Goal: Task Accomplishment & Management: Complete application form

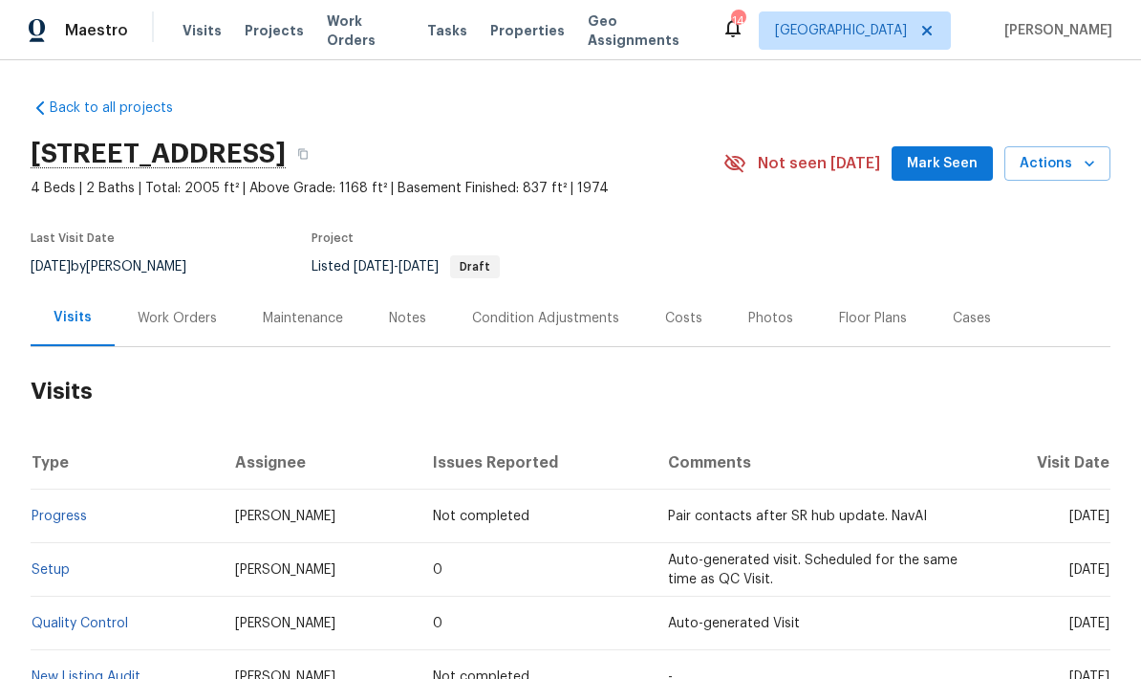
scroll to position [45, 0]
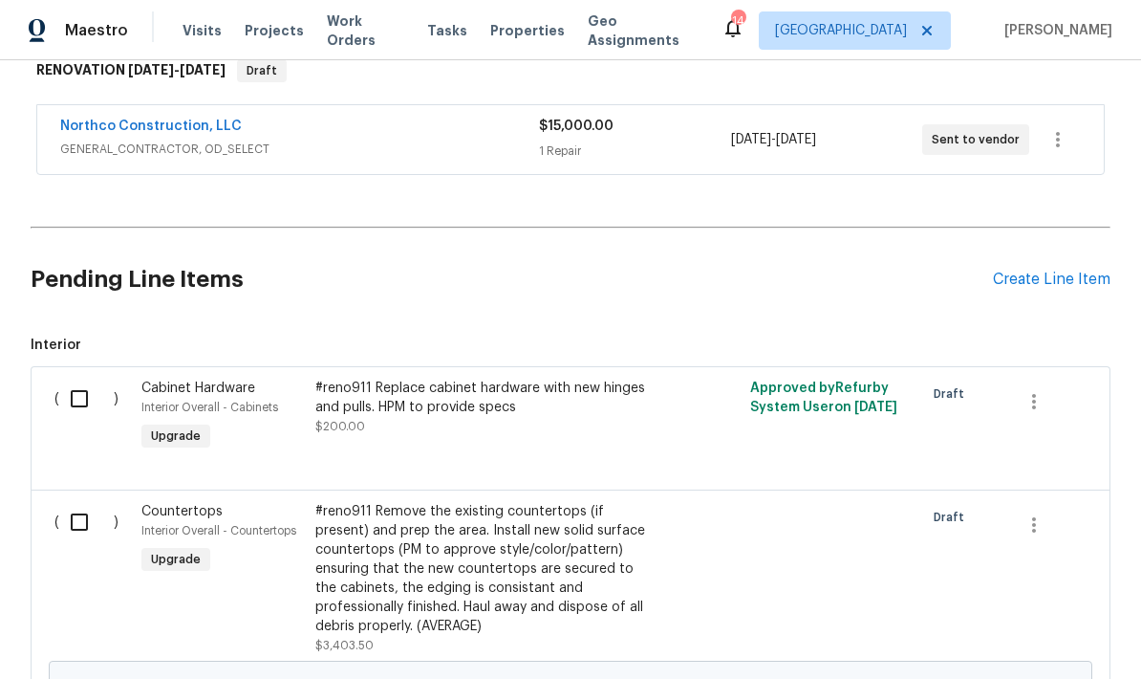
scroll to position [340, 0]
click at [1022, 271] on div "Create Line Item" at bounding box center [1052, 280] width 118 height 18
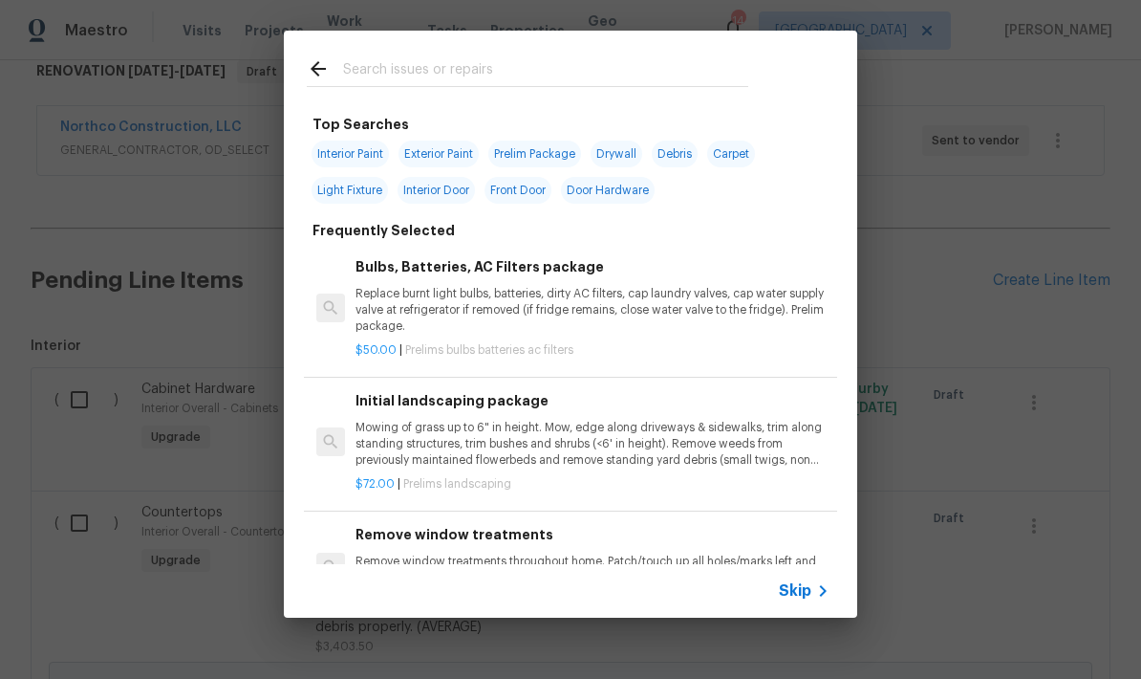
click at [368, 67] on input "text" at bounding box center [545, 71] width 405 height 29
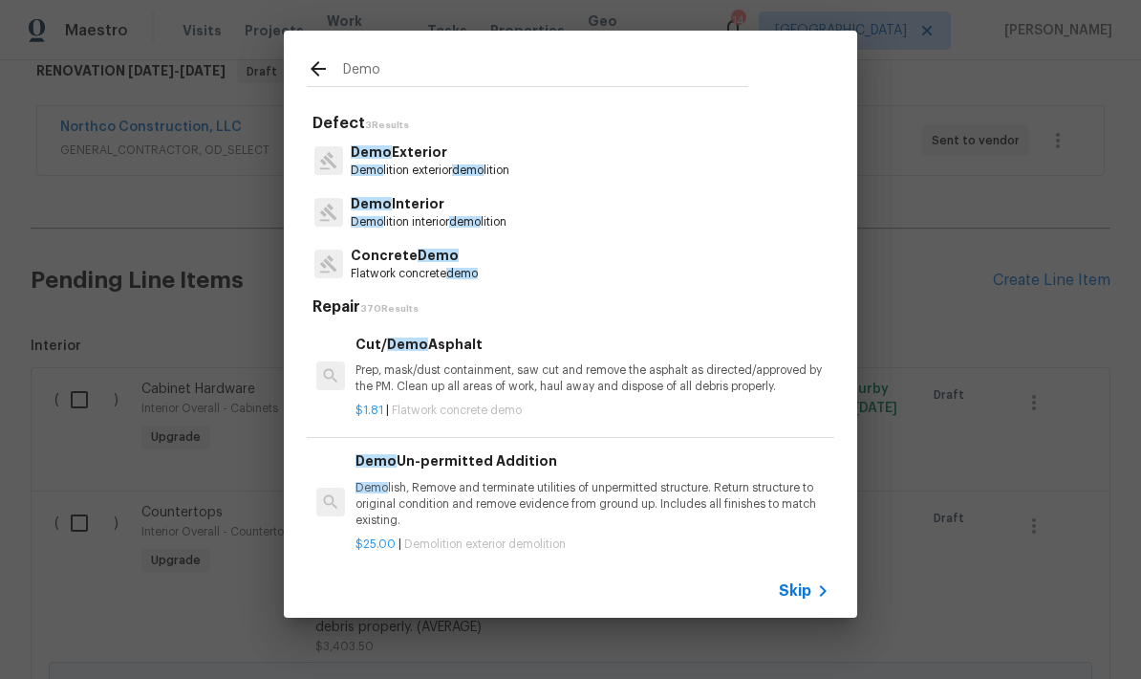
type input "Demo"
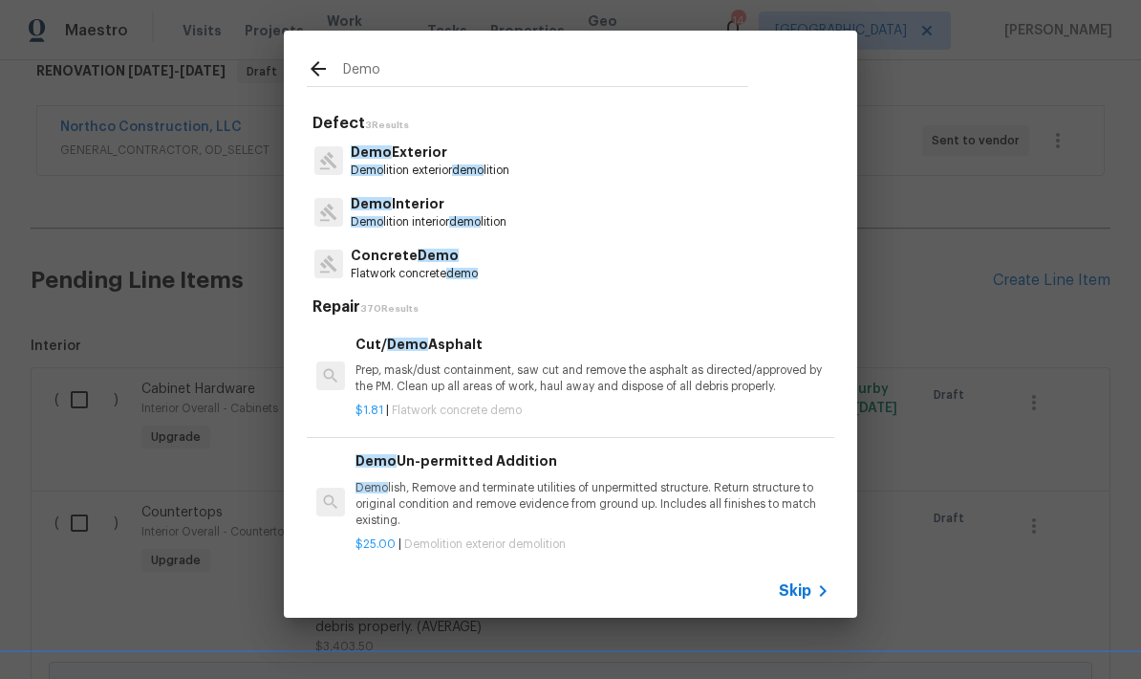
click at [377, 190] on div "Demo Interior Demo lition interior demo lition" at bounding box center [571, 212] width 528 height 52
click at [383, 213] on p "Demo Interior" at bounding box center [429, 204] width 156 height 20
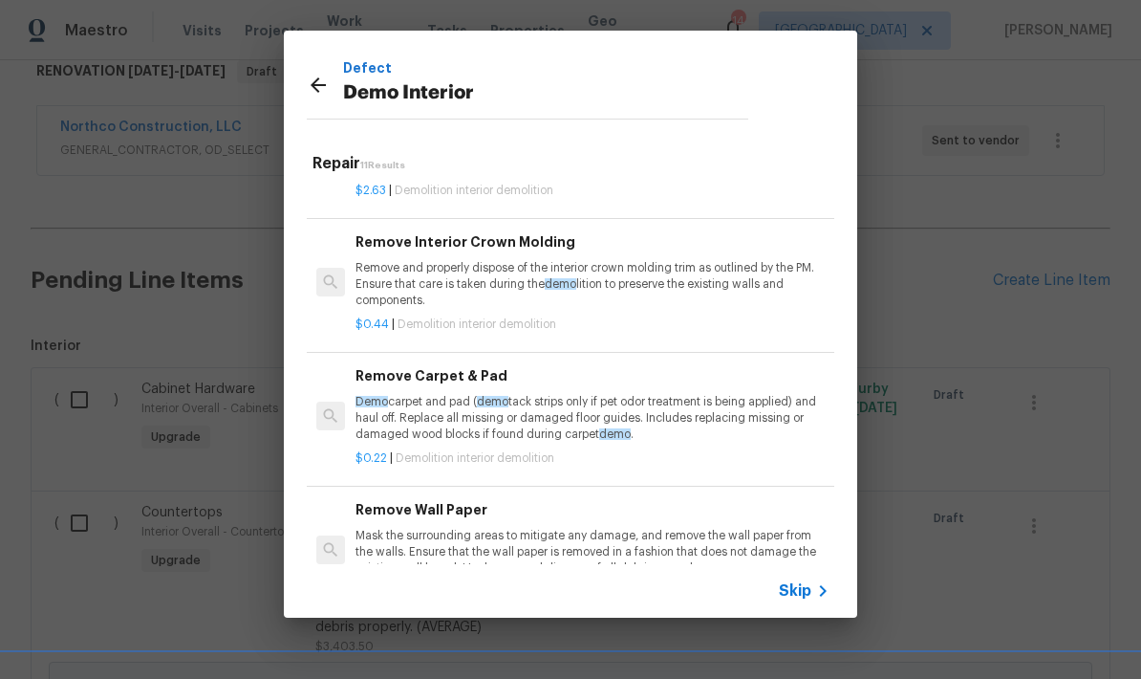
scroll to position [732, 0]
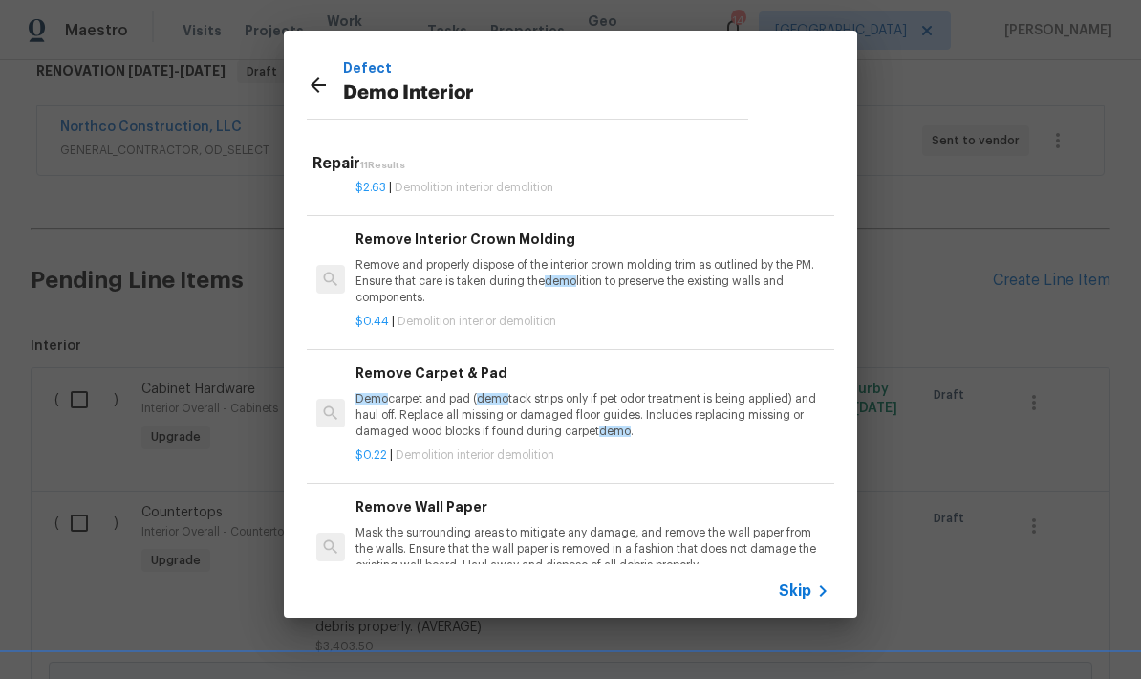
click at [400, 402] on p "Demo carpet and pad ( demo tack strips only if pet odor treatment is being appl…" at bounding box center [593, 415] width 474 height 49
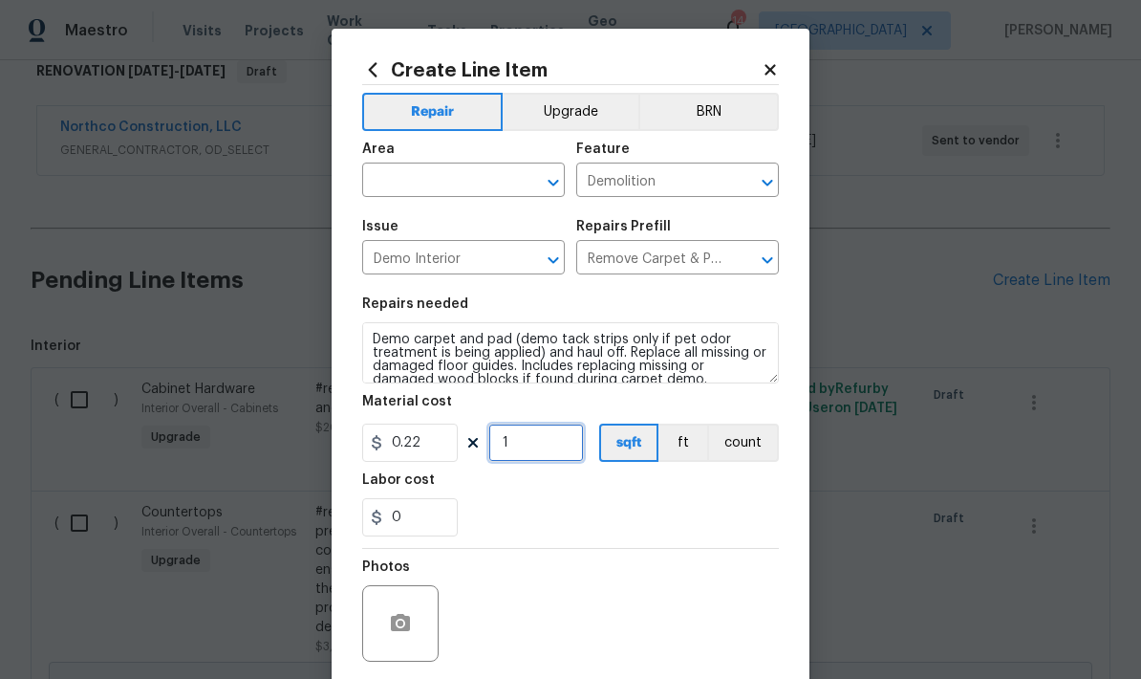
click at [531, 447] on input "1" at bounding box center [536, 442] width 96 height 38
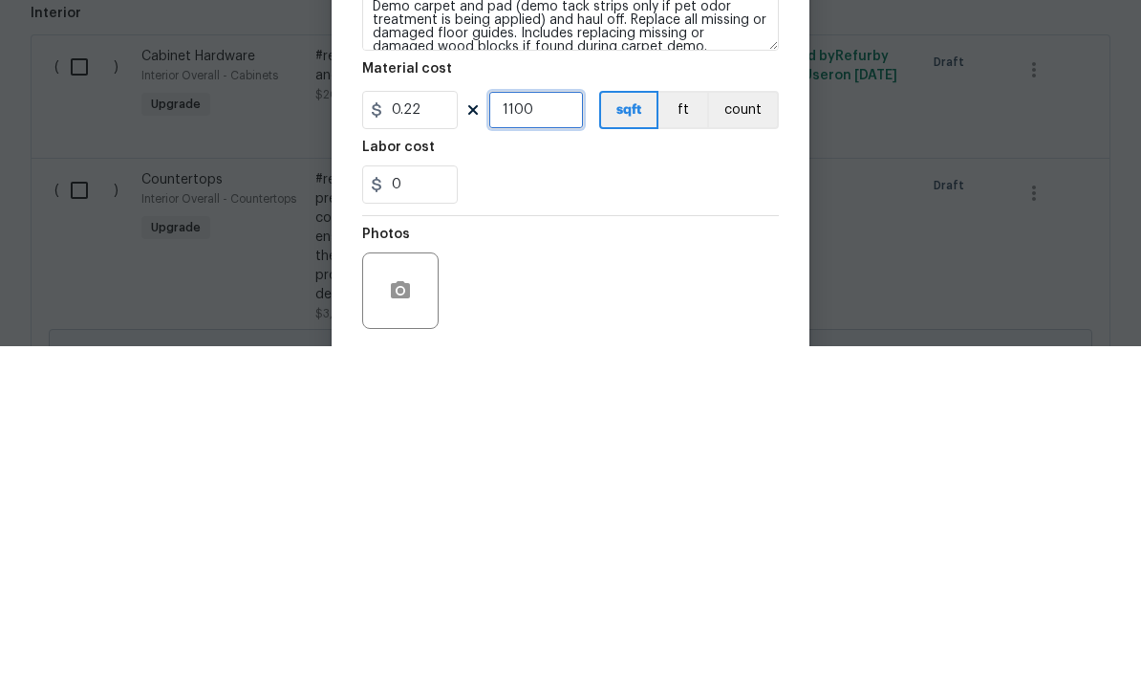
type input "1100"
click at [479, 473] on div "Labor cost" at bounding box center [570, 485] width 417 height 25
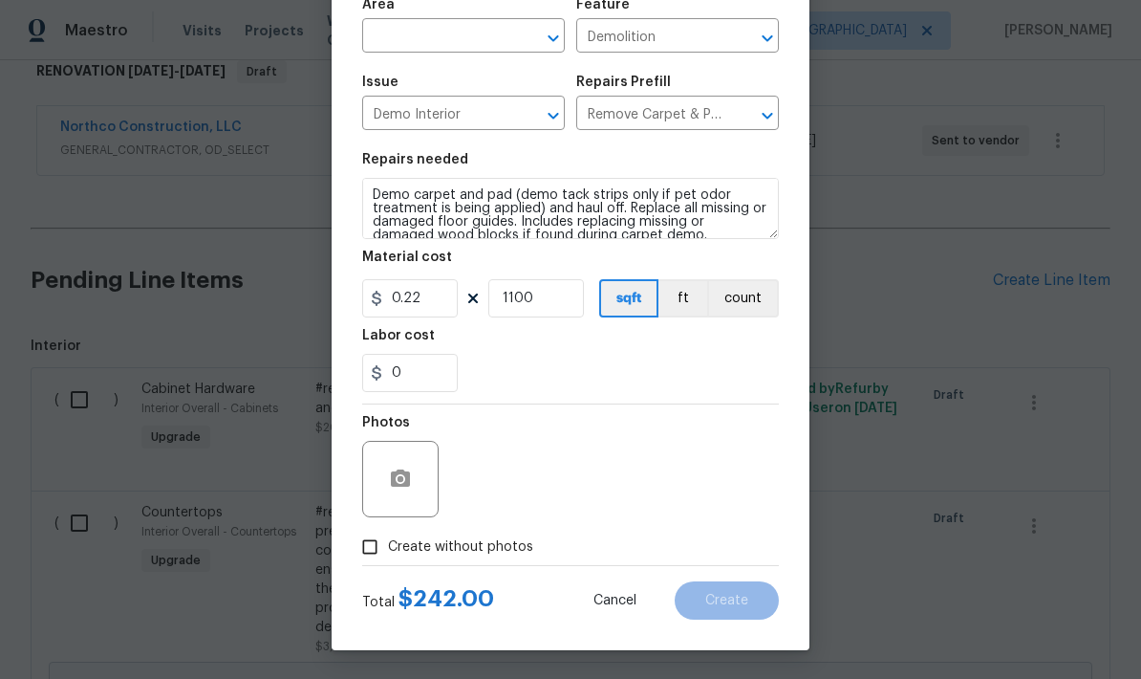
scroll to position [148, 0]
click at [388, 487] on button "button" at bounding box center [401, 479] width 46 height 46
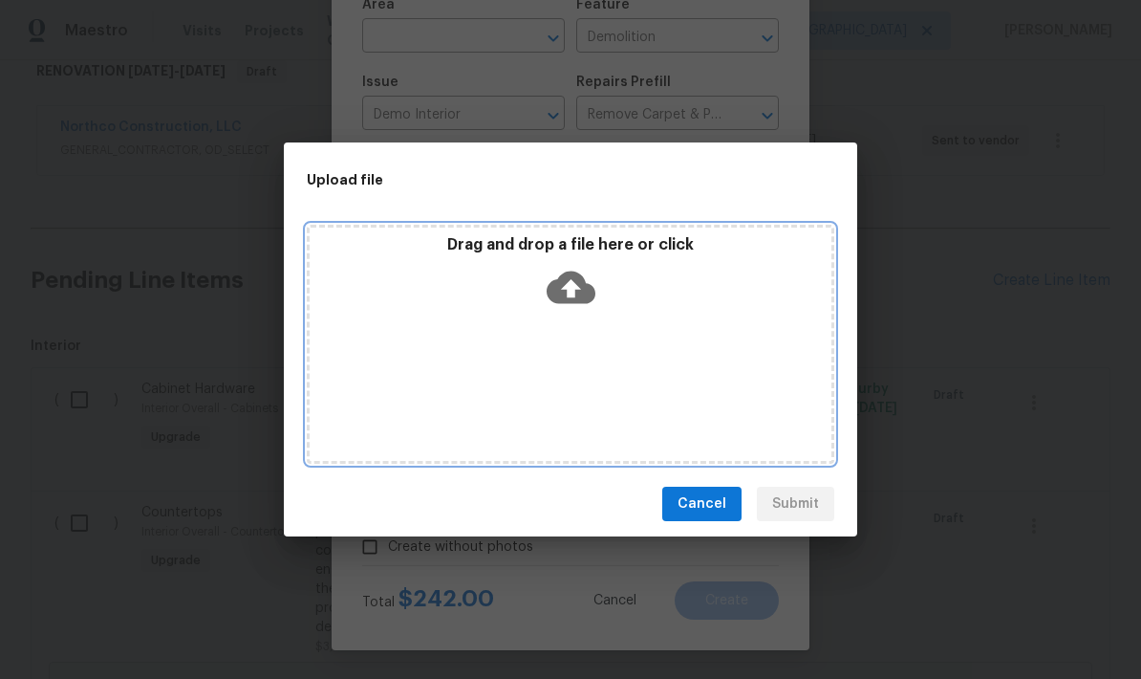
click at [393, 325] on div "Drag and drop a file here or click" at bounding box center [571, 344] width 528 height 239
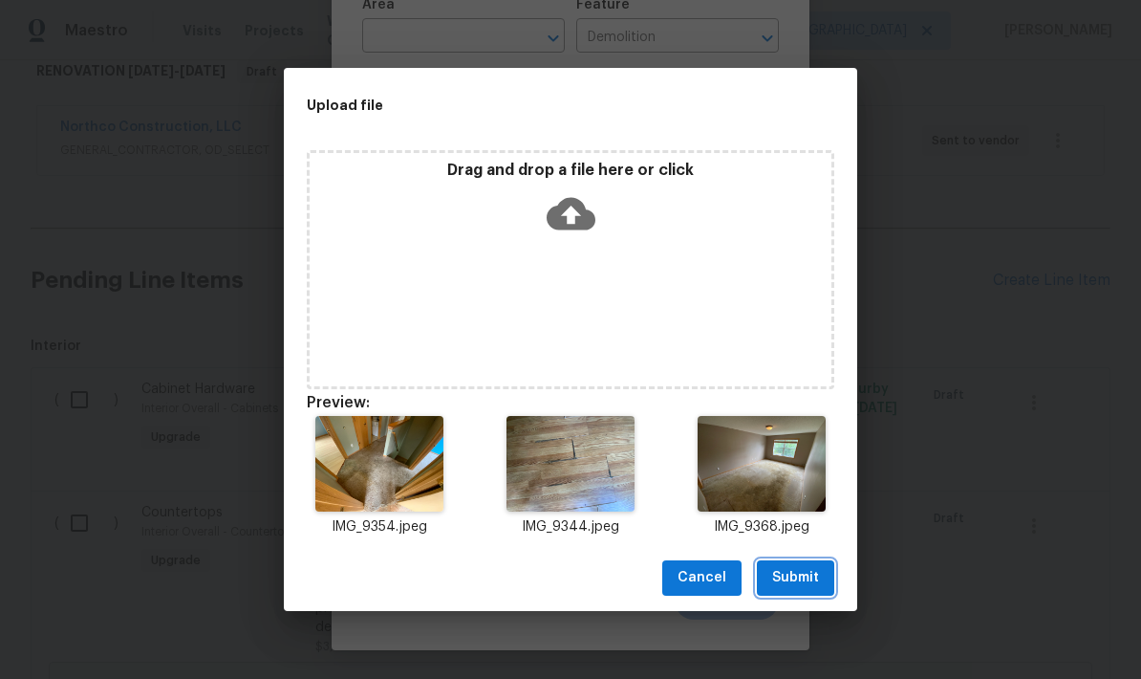
click at [777, 578] on span "Submit" at bounding box center [795, 578] width 47 height 24
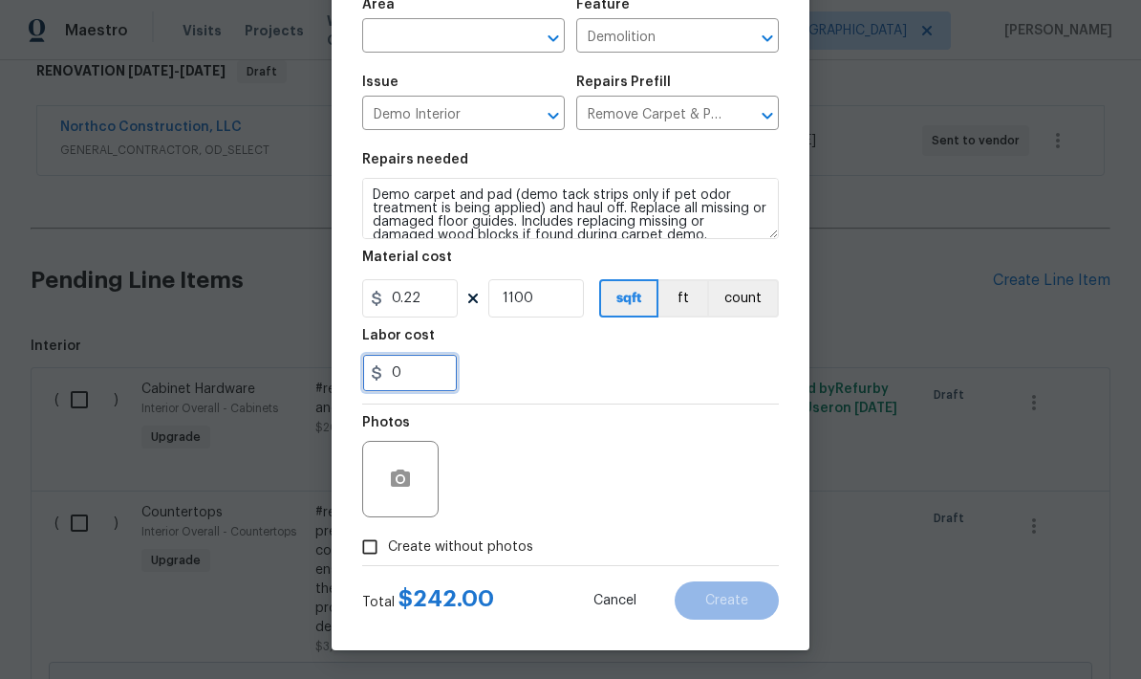
click at [413, 381] on input "0" at bounding box center [410, 373] width 96 height 38
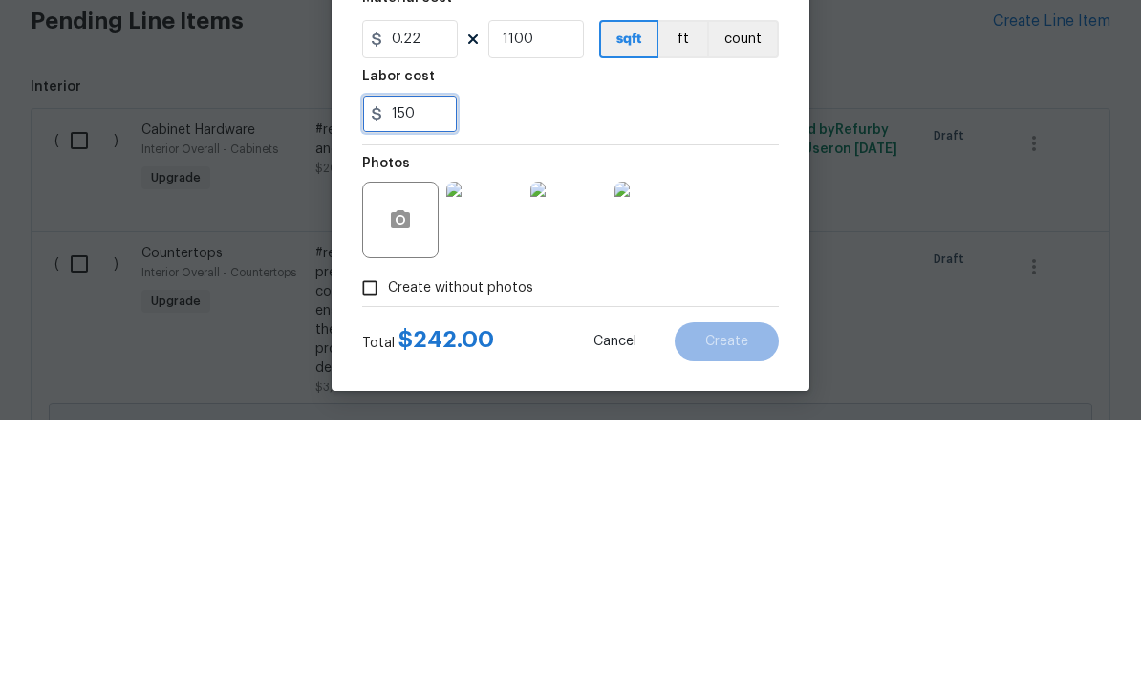
type input "150"
click at [751, 329] on div "Labor cost" at bounding box center [570, 341] width 417 height 25
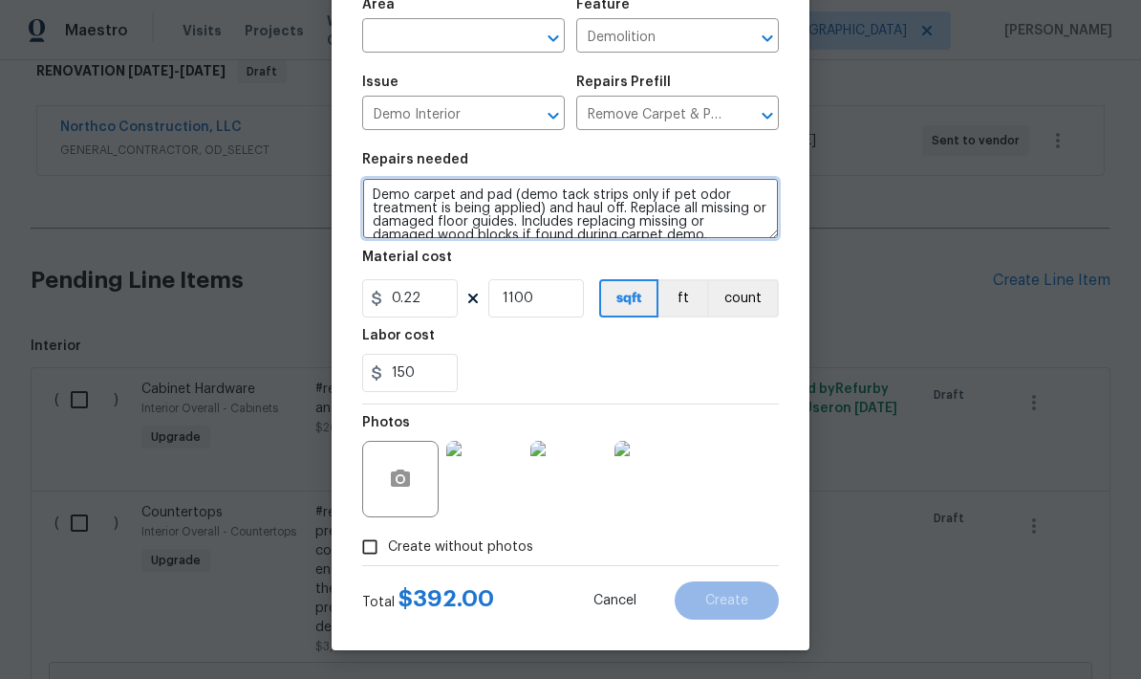
click at [615, 209] on textarea "Demo carpet and pad (demo tack strips only if pet odor treatment is being appli…" at bounding box center [570, 208] width 417 height 61
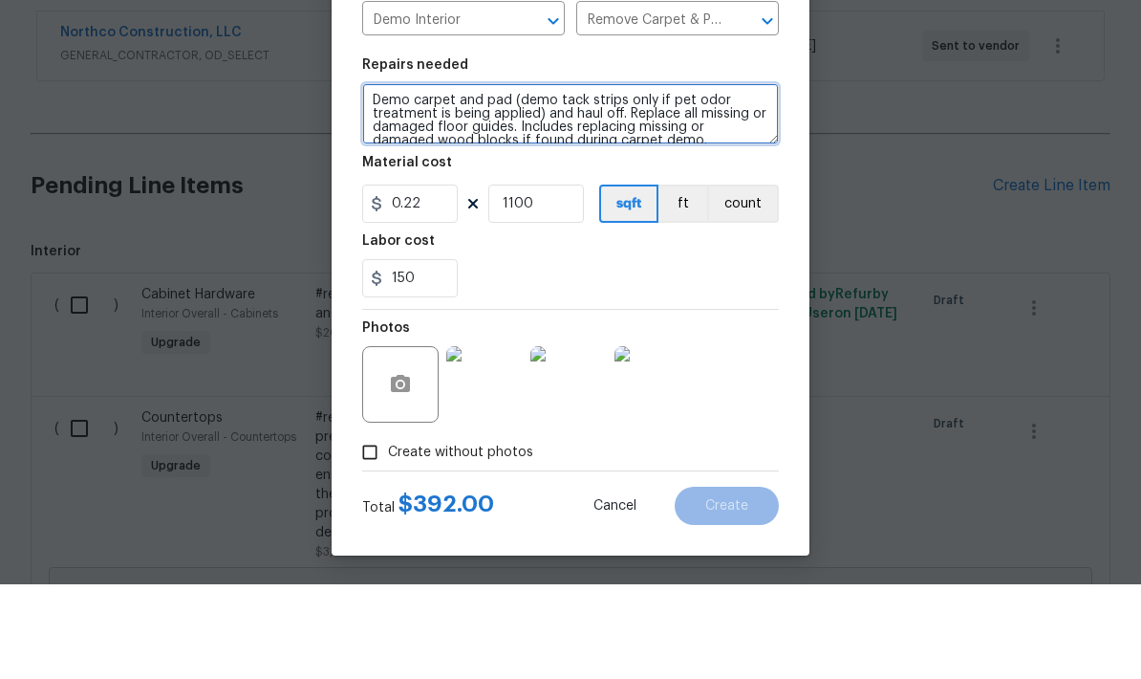
click at [451, 178] on textarea "Demo carpet and pad (demo tack strips only if pet odor treatment is being appli…" at bounding box center [570, 208] width 417 height 61
click at [510, 178] on textarea "Demo carpet and pad (demo tack strips only if pet odor treatment is being appli…" at bounding box center [570, 208] width 417 height 61
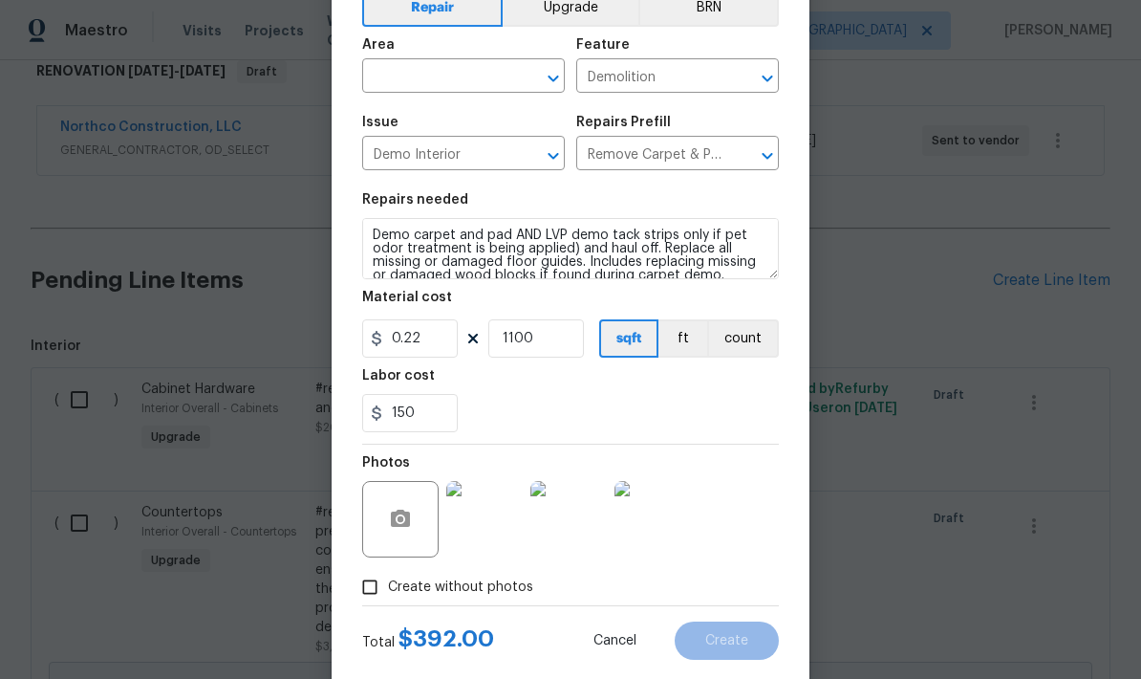
scroll to position [88, 0]
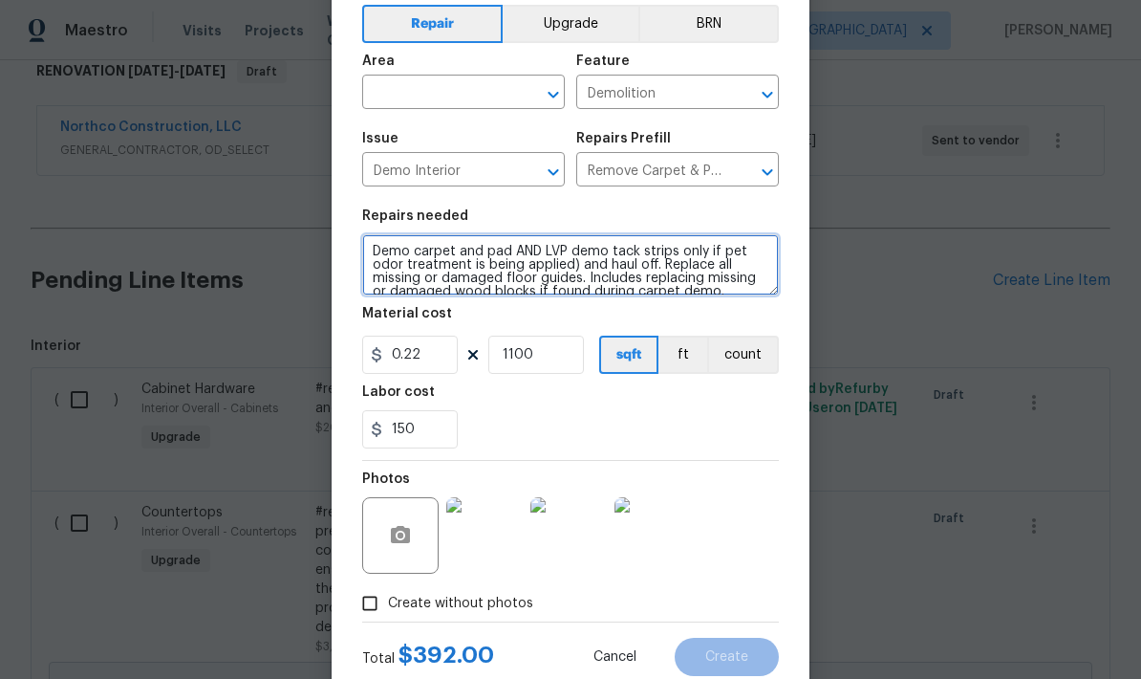
type textarea "Demo carpet and pad AND LVP demo tack strips only if pet odor treatment is bein…"
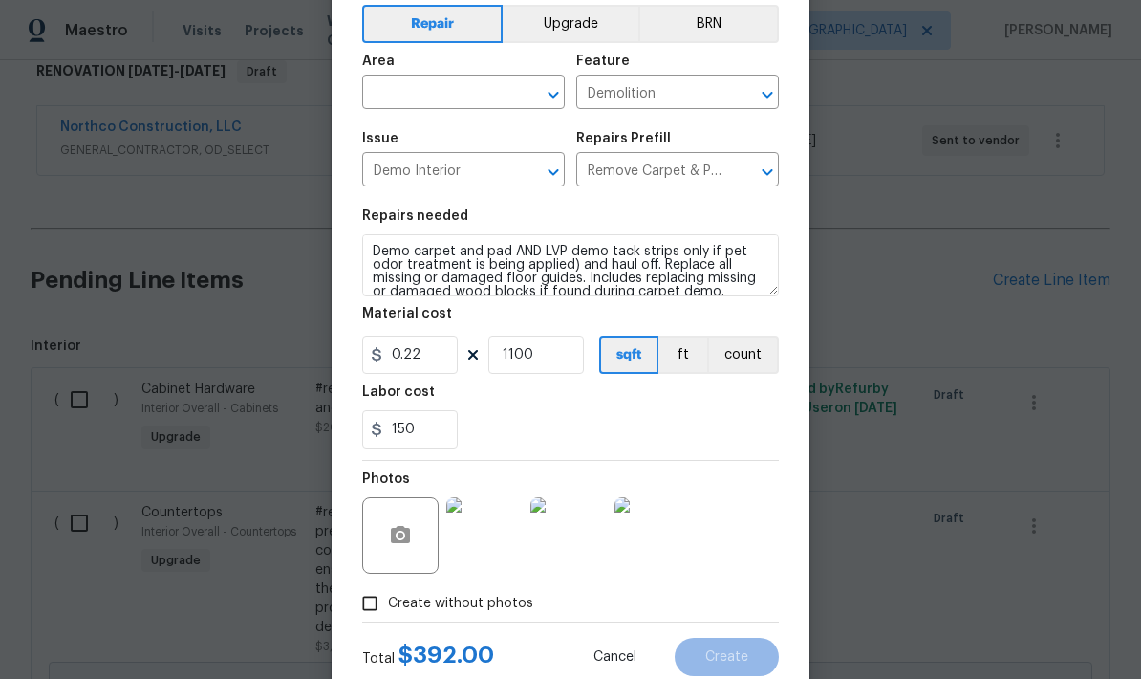
click at [382, 86] on input "text" at bounding box center [436, 94] width 149 height 30
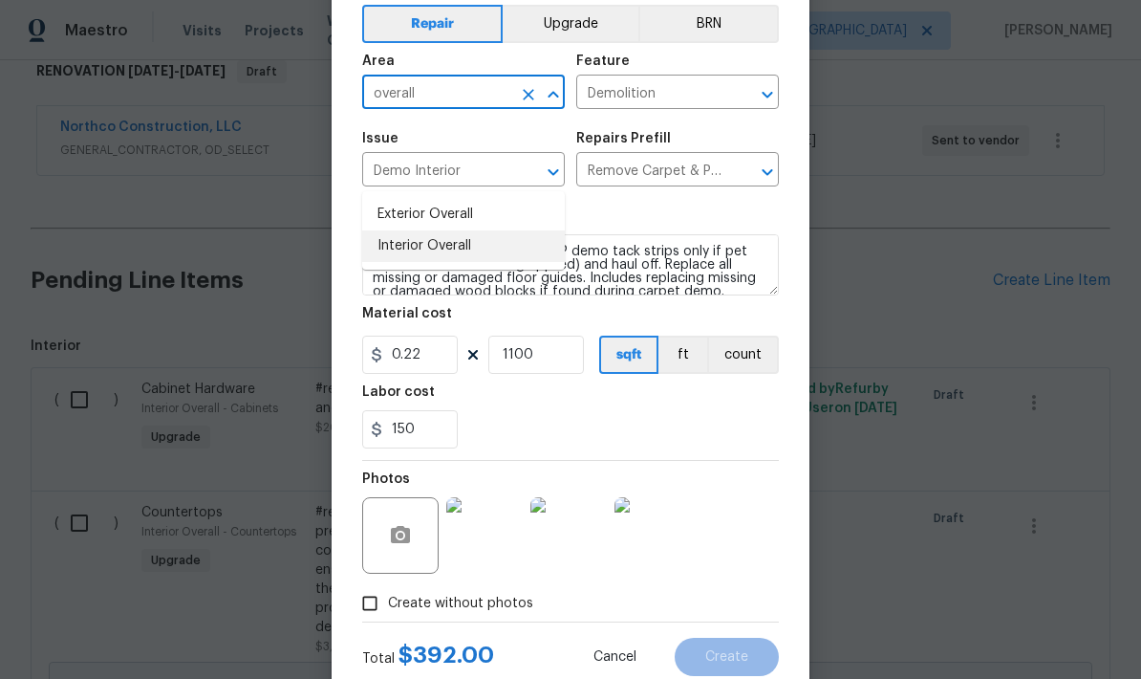
click at [391, 230] on li "Interior Overall" at bounding box center [463, 246] width 203 height 32
type input "Interior Overall"
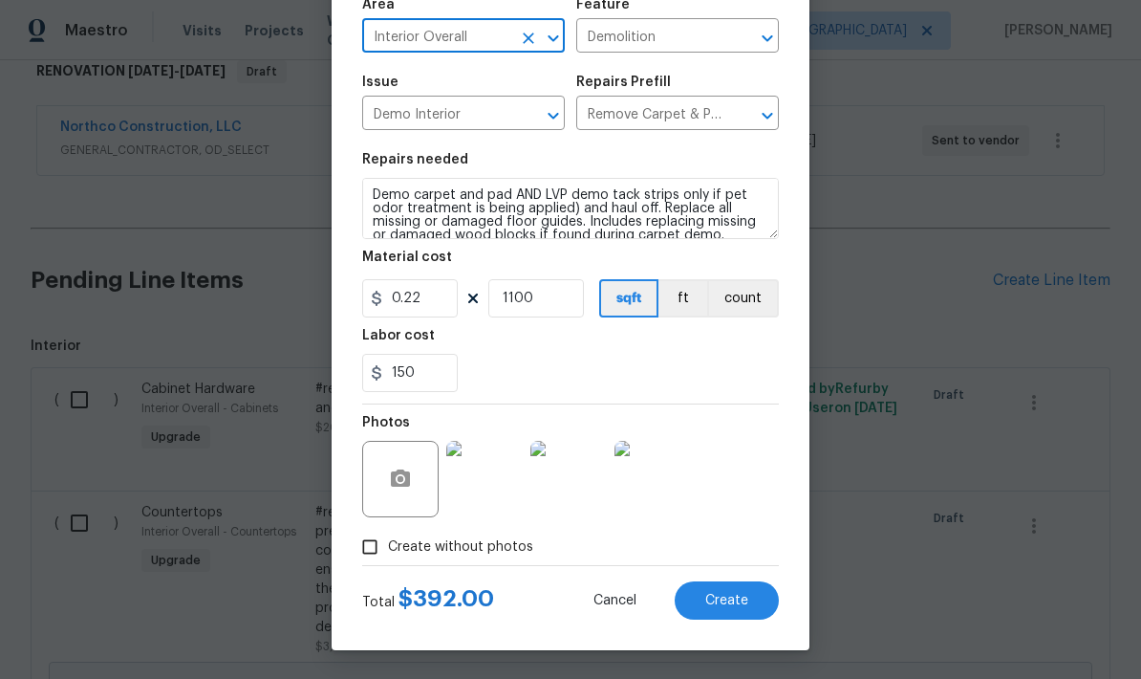
scroll to position [148, 0]
click at [720, 599] on span "Create" at bounding box center [726, 601] width 43 height 14
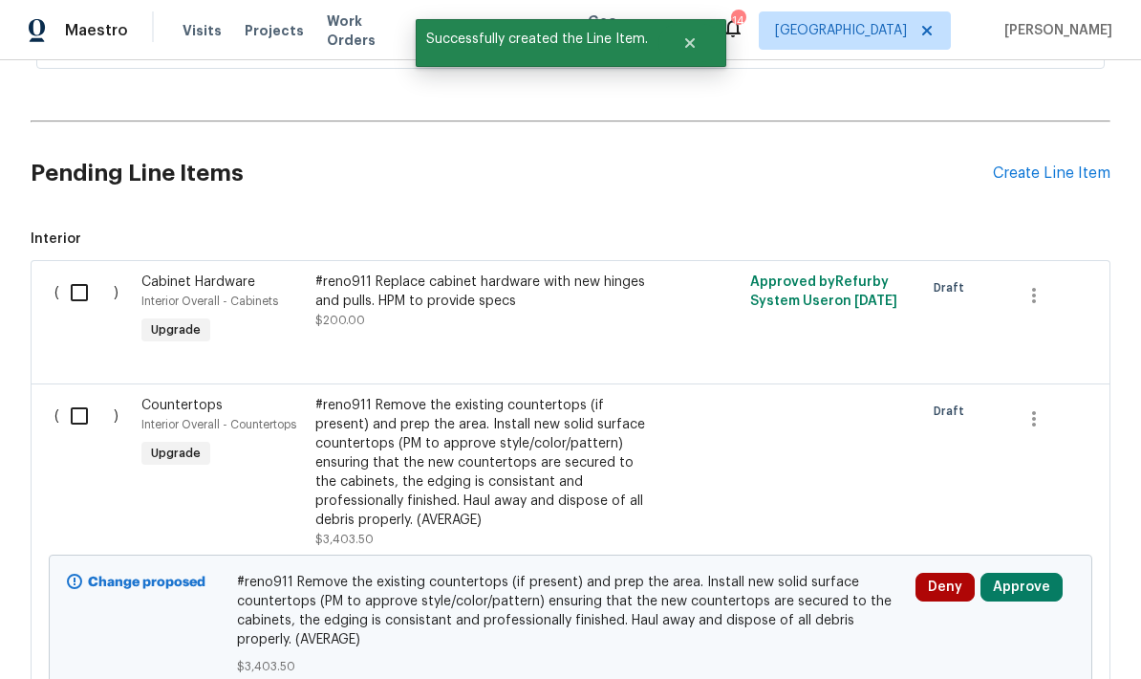
scroll to position [449, 0]
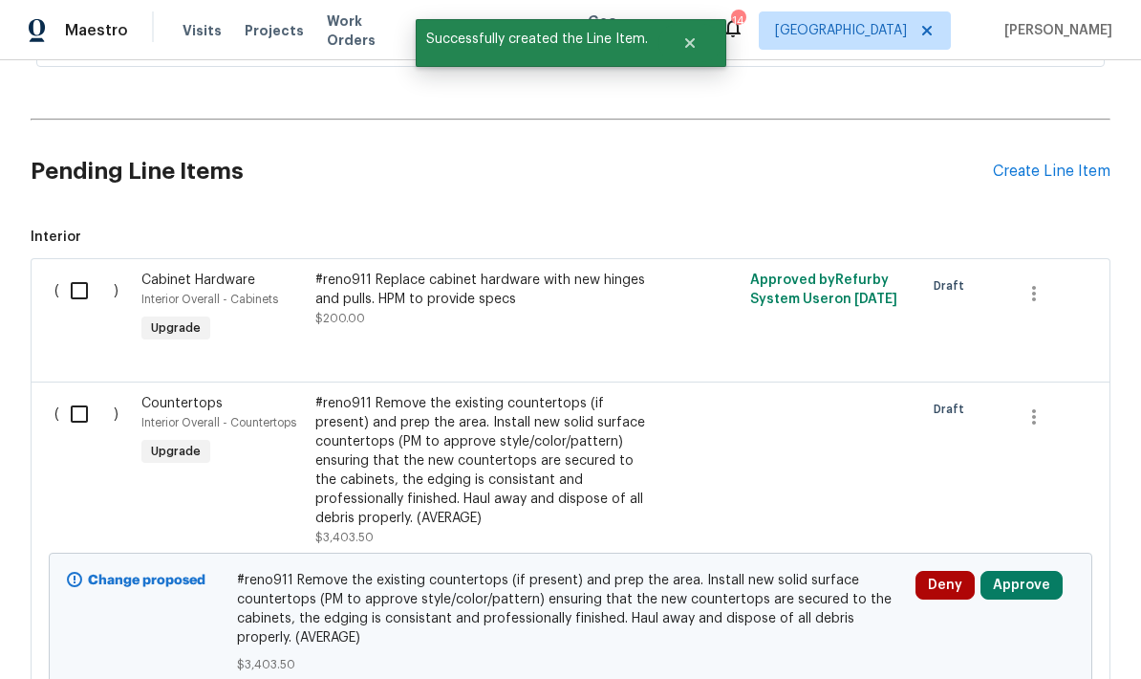
click at [90, 270] on input "checkbox" at bounding box center [86, 290] width 54 height 40
checkbox input "true"
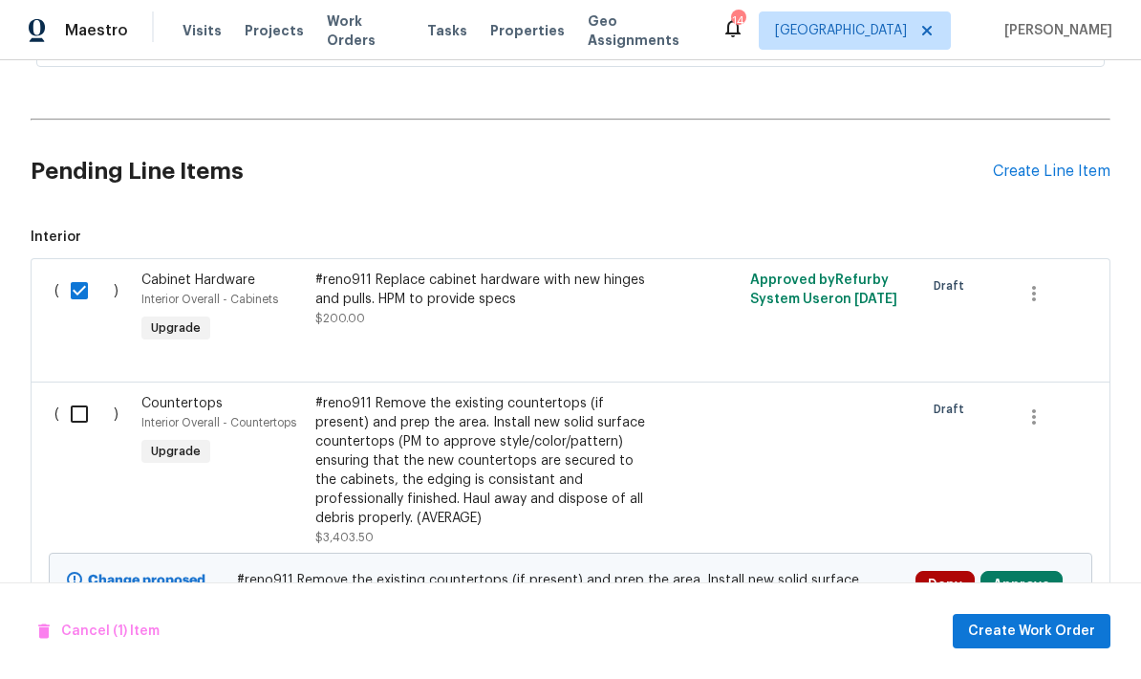
click at [81, 394] on input "checkbox" at bounding box center [86, 414] width 54 height 40
checkbox input "true"
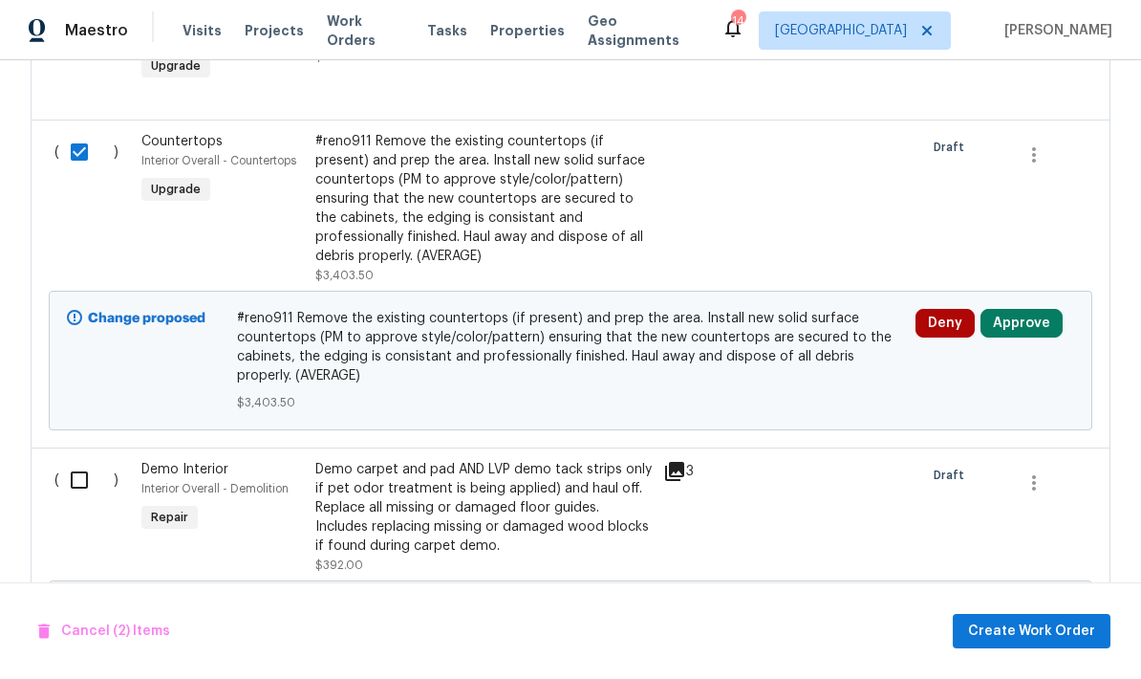
scroll to position [715, 0]
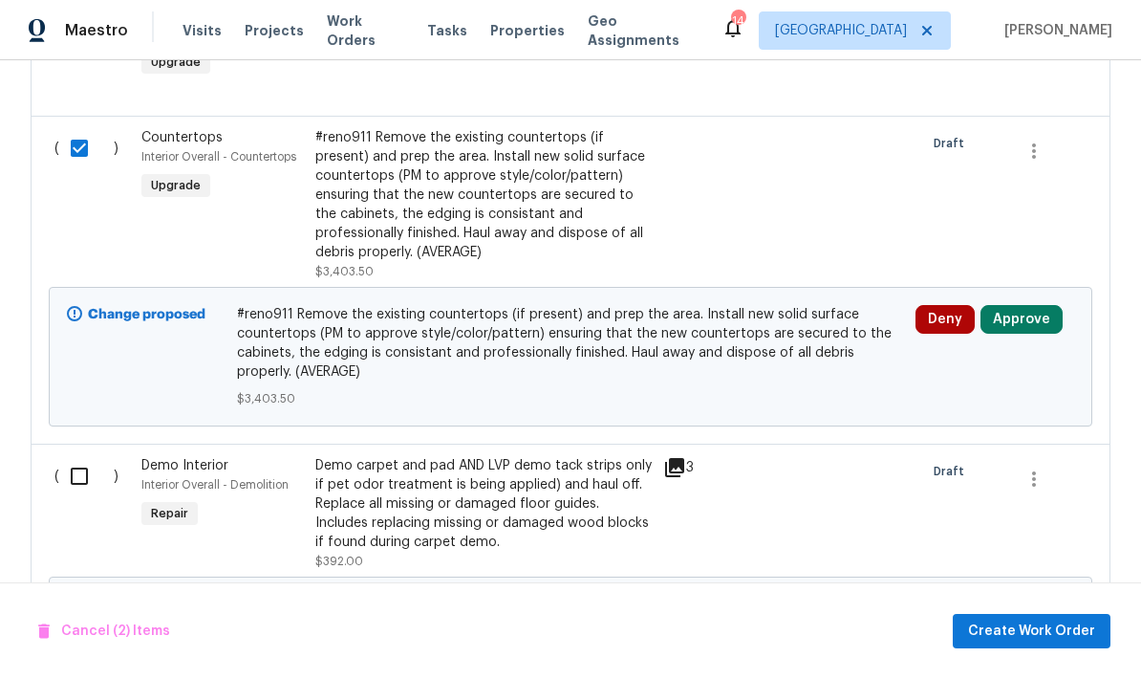
click at [86, 456] on input "checkbox" at bounding box center [86, 476] width 54 height 40
checkbox input "true"
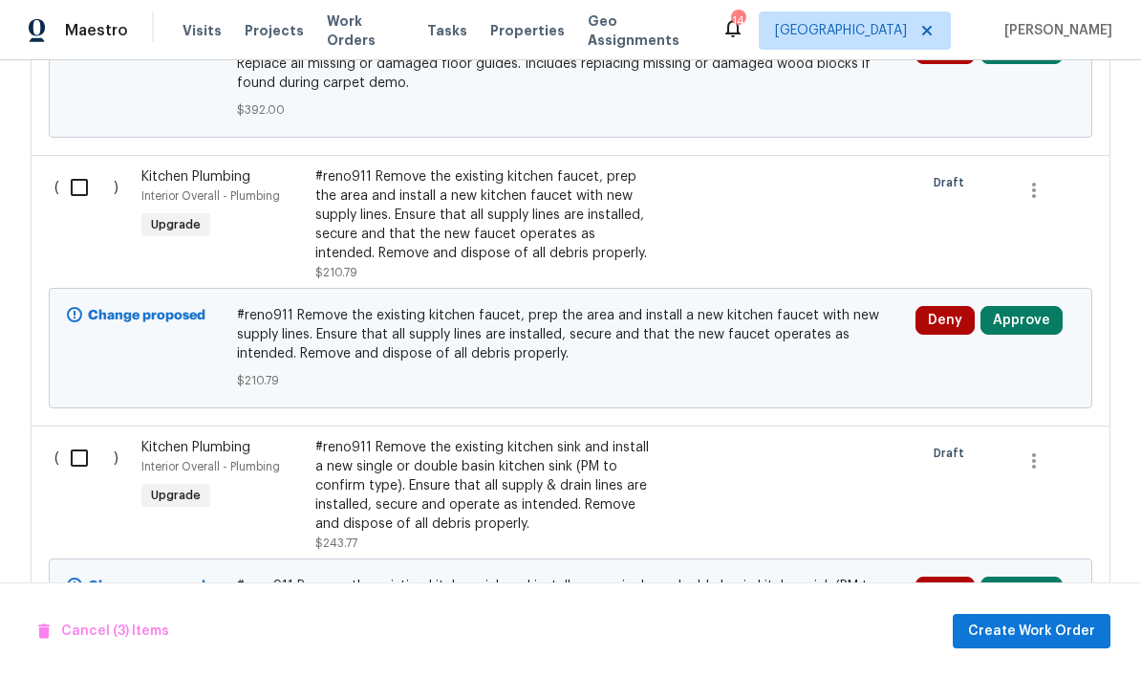
scroll to position [1270, 0]
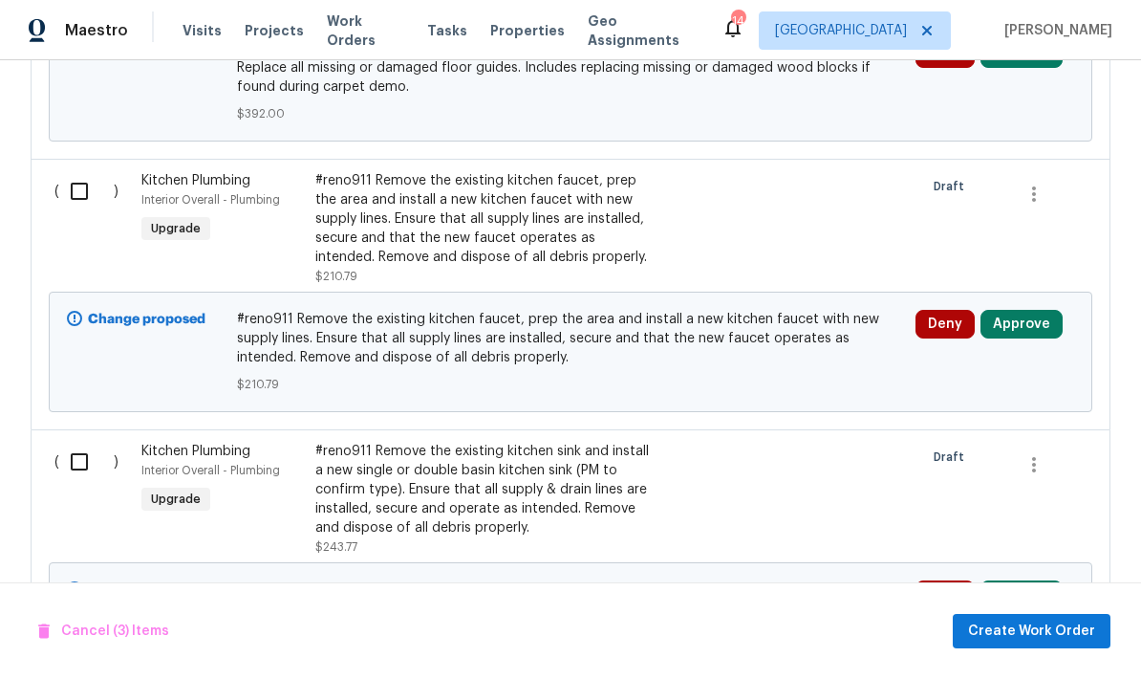
click at [75, 171] on input "checkbox" at bounding box center [86, 191] width 54 height 40
checkbox input "true"
click at [83, 442] on input "checkbox" at bounding box center [86, 462] width 54 height 40
checkbox input "true"
click at [971, 629] on button "Create Work Order" at bounding box center [1032, 631] width 158 height 35
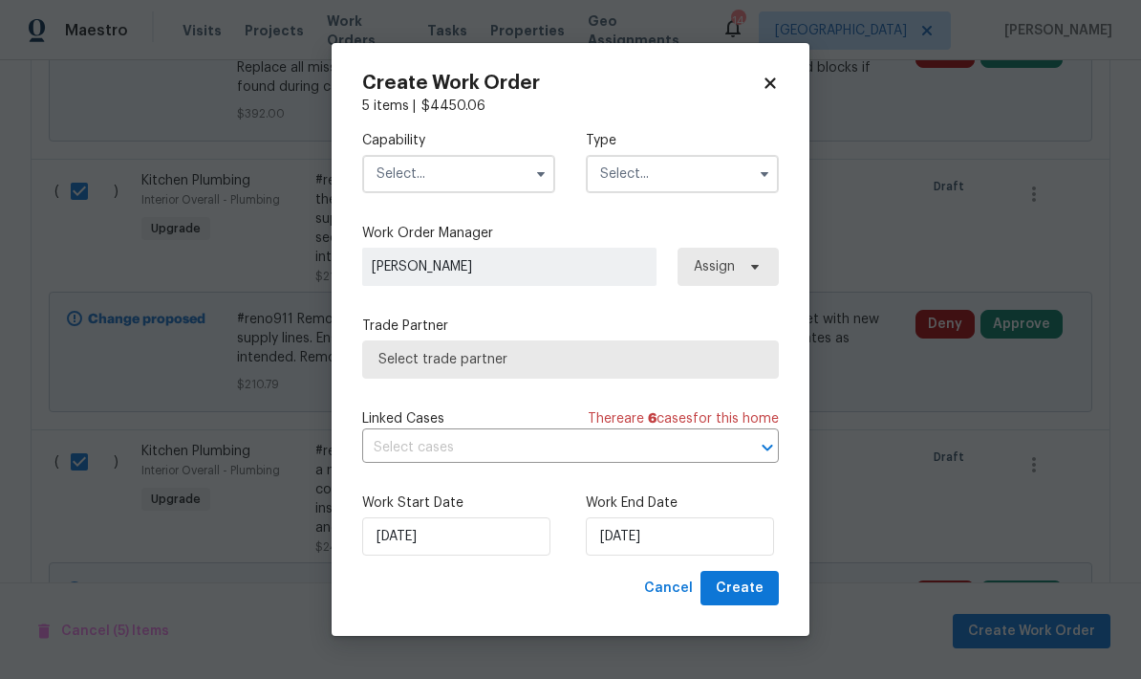
click at [400, 178] on input "text" at bounding box center [458, 174] width 193 height 38
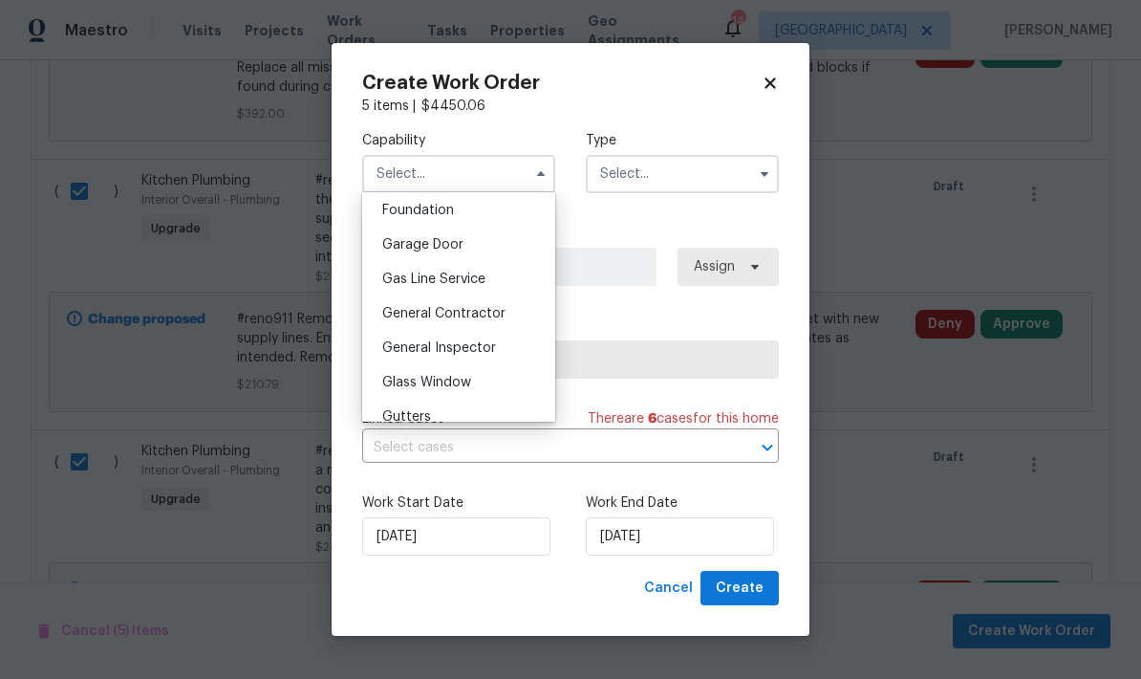
scroll to position [844, 0]
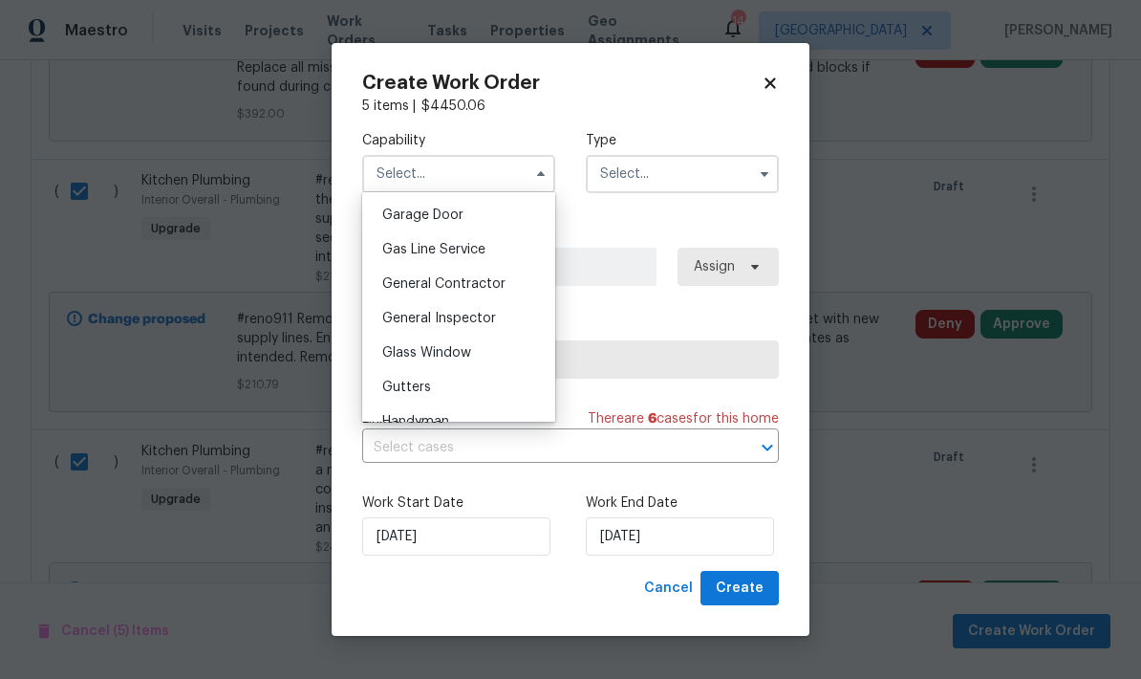
click at [397, 284] on span "General Contractor" at bounding box center [443, 283] width 123 height 13
type input "General Contractor"
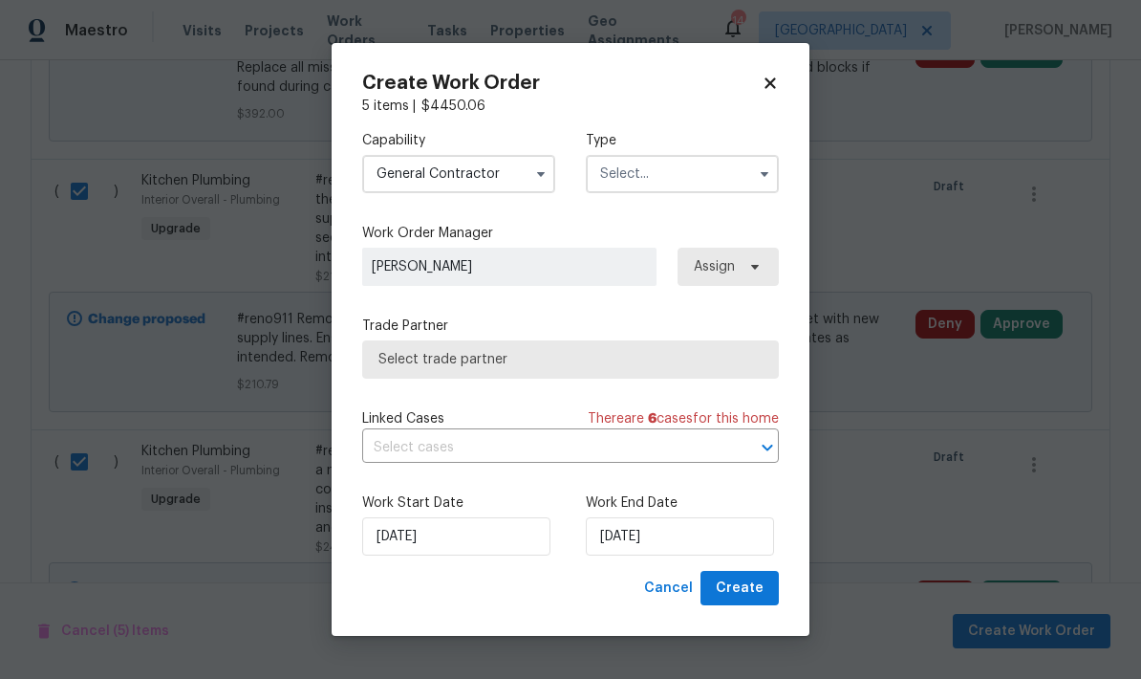
click at [628, 170] on input "text" at bounding box center [682, 174] width 193 height 38
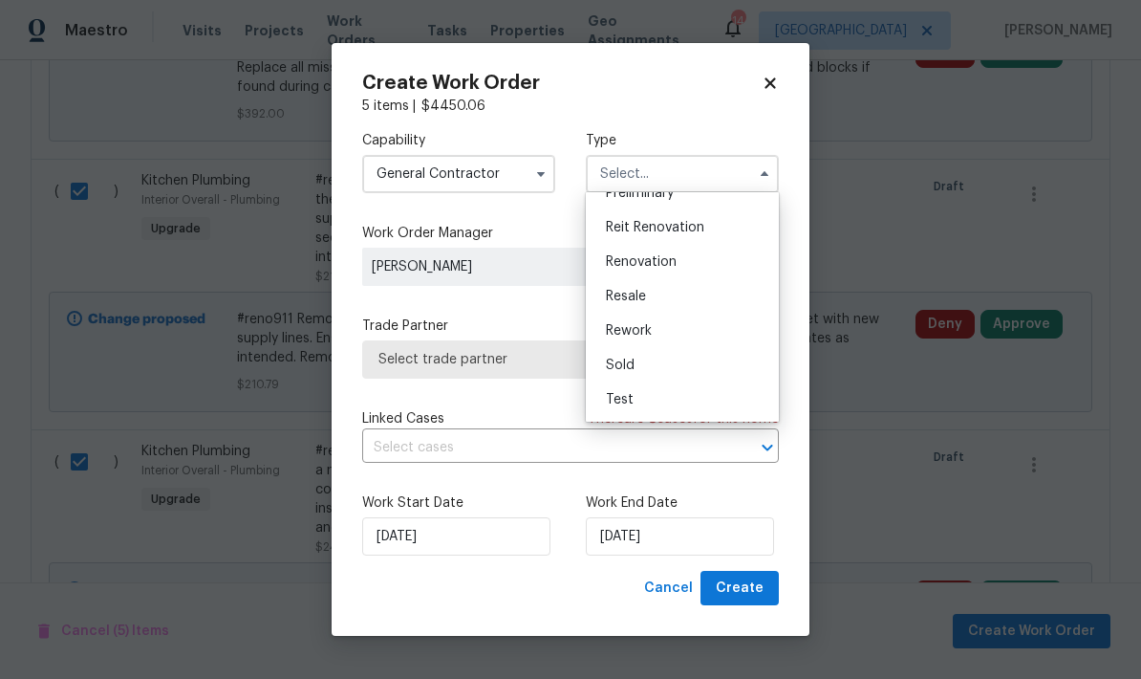
scroll to position [434, 0]
click at [616, 269] on div "Renovation" at bounding box center [683, 262] width 184 height 34
type input "Renovation"
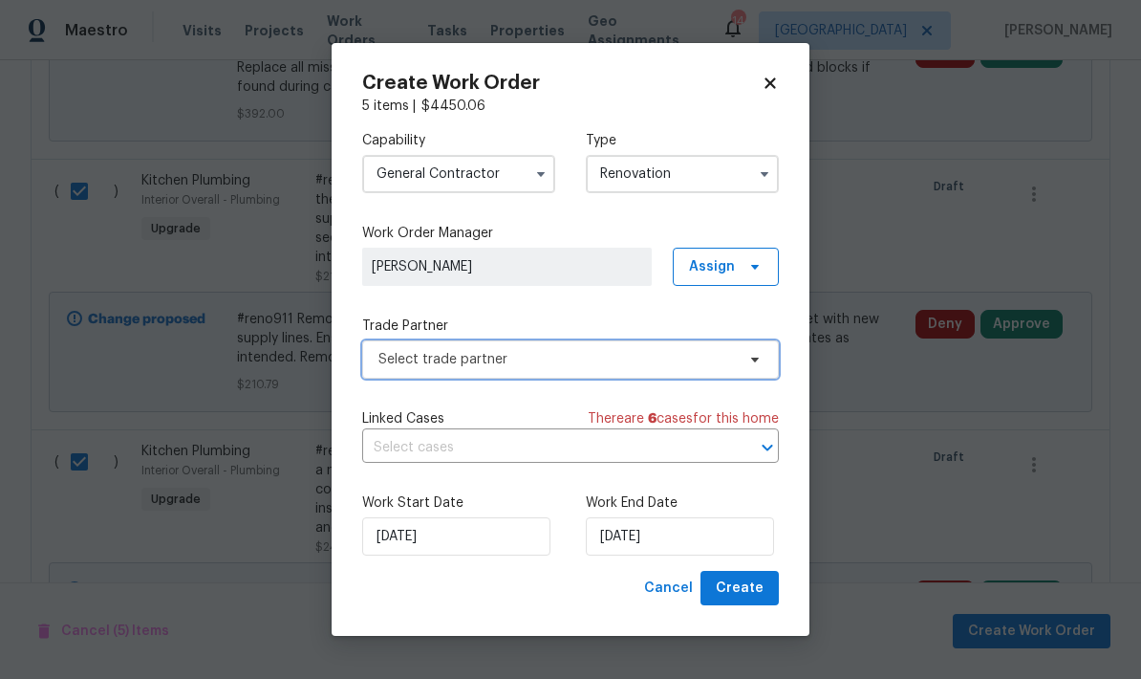
click at [395, 367] on span "Select trade partner" at bounding box center [557, 359] width 357 height 19
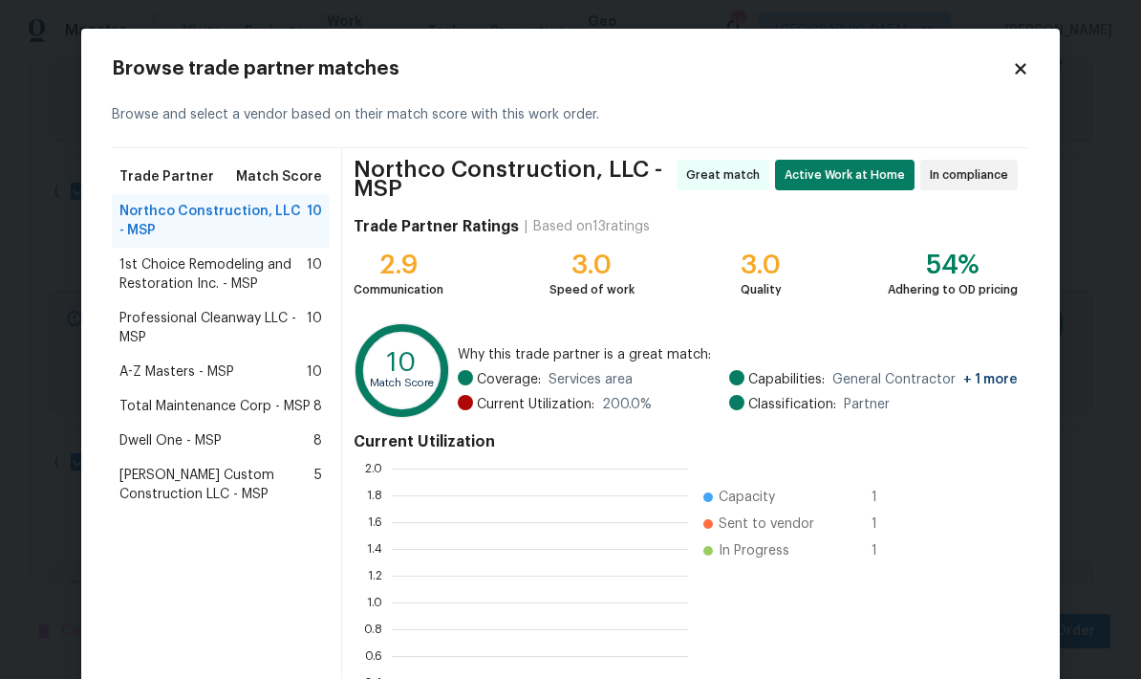
scroll to position [268, 296]
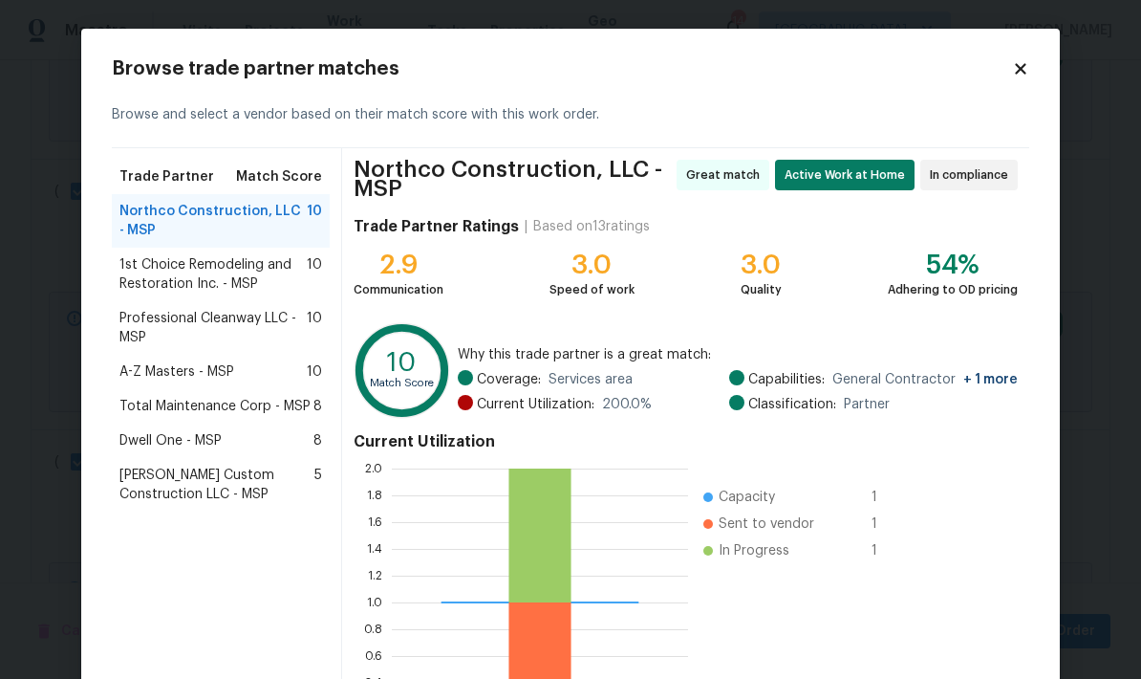
click at [143, 318] on span "Professional Cleanway LLC - MSP" at bounding box center [212, 328] width 187 height 38
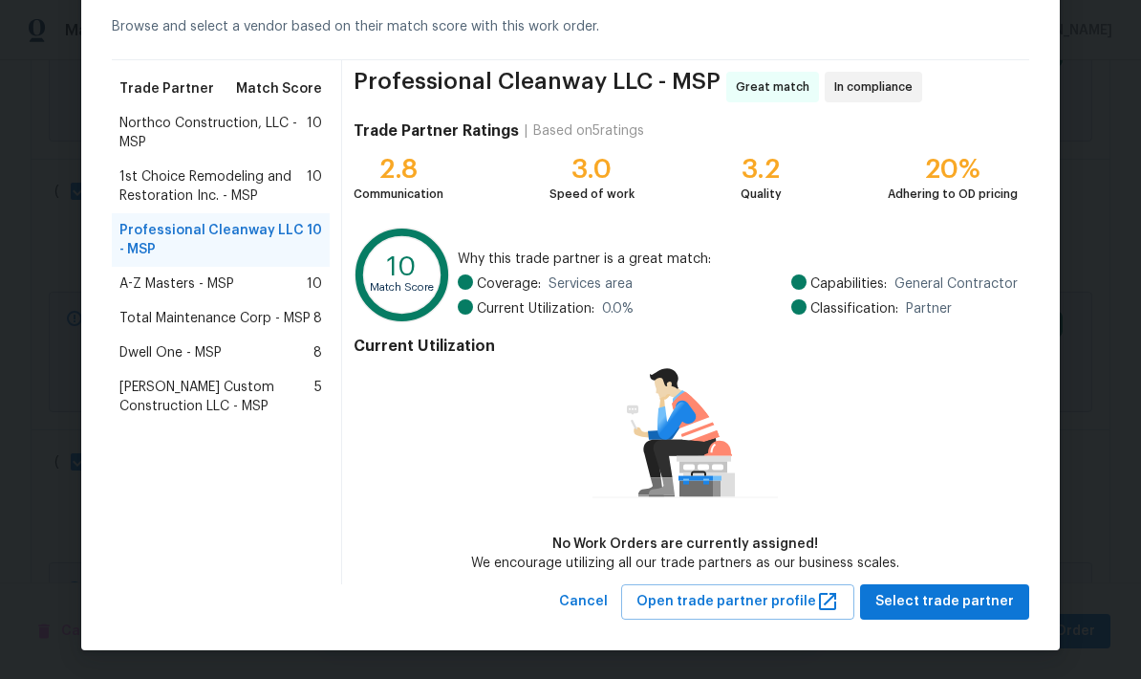
scroll to position [87, 0]
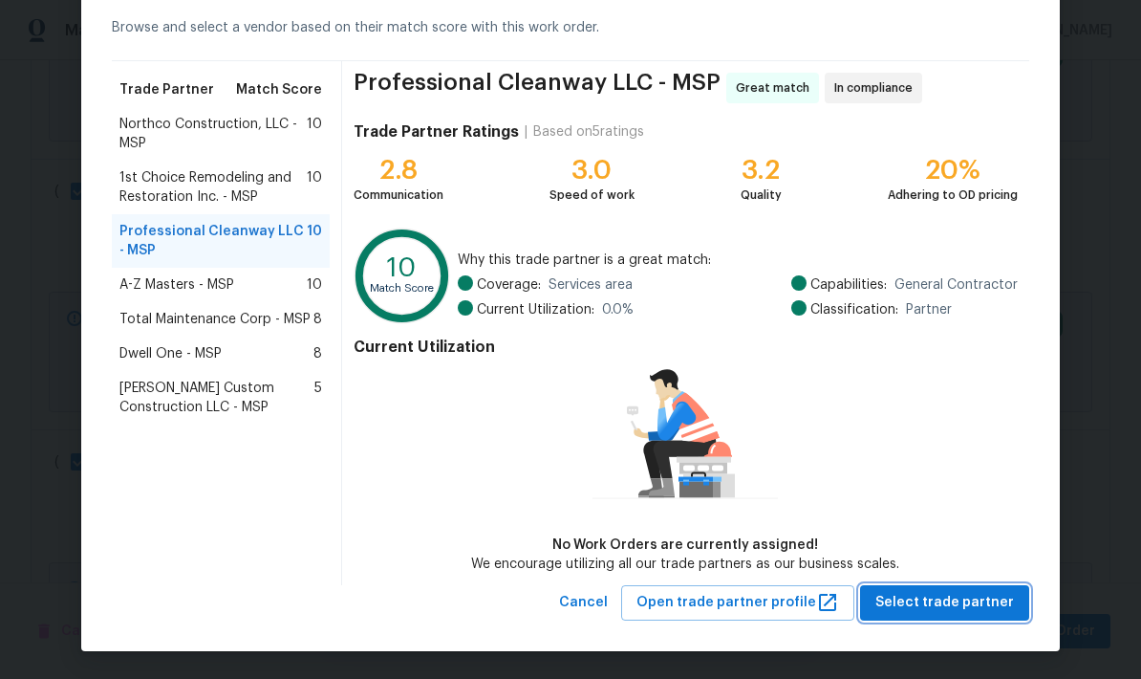
click at [911, 601] on span "Select trade partner" at bounding box center [945, 603] width 139 height 24
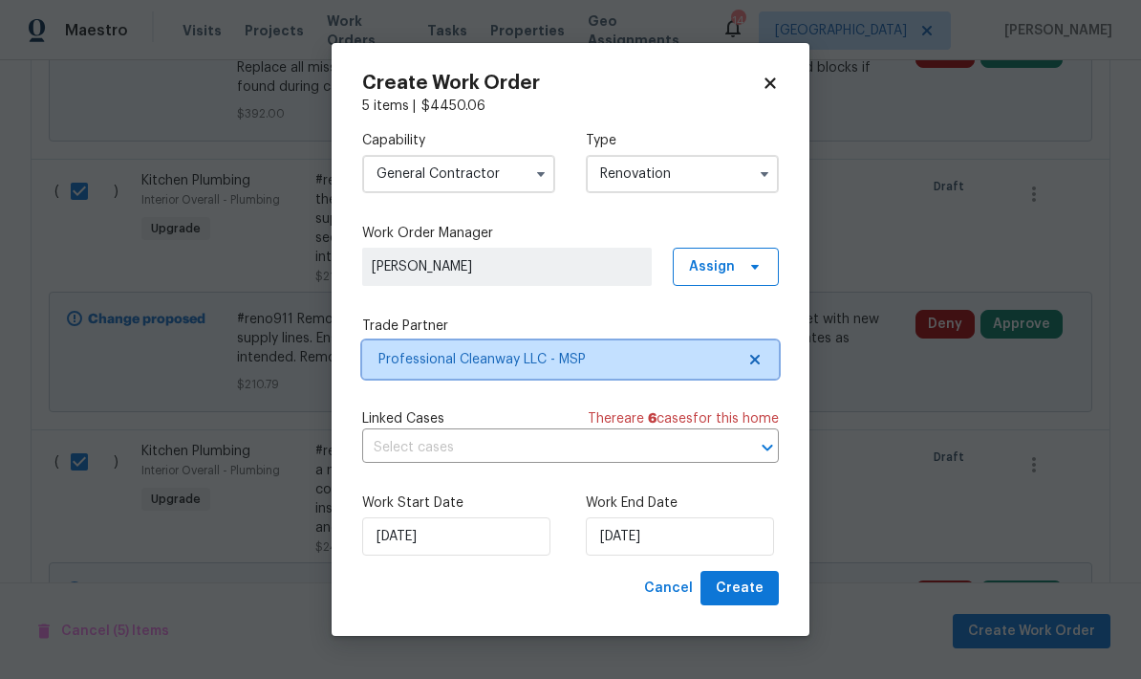
scroll to position [0, 0]
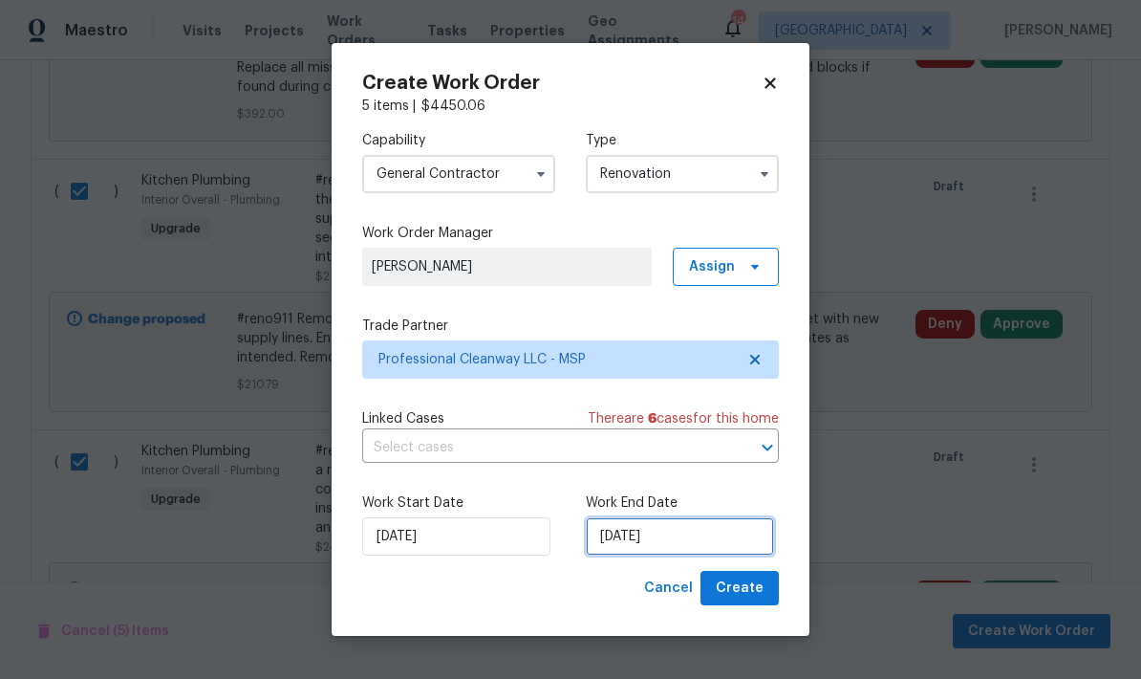
click at [668, 529] on input "[DATE]" at bounding box center [680, 536] width 188 height 38
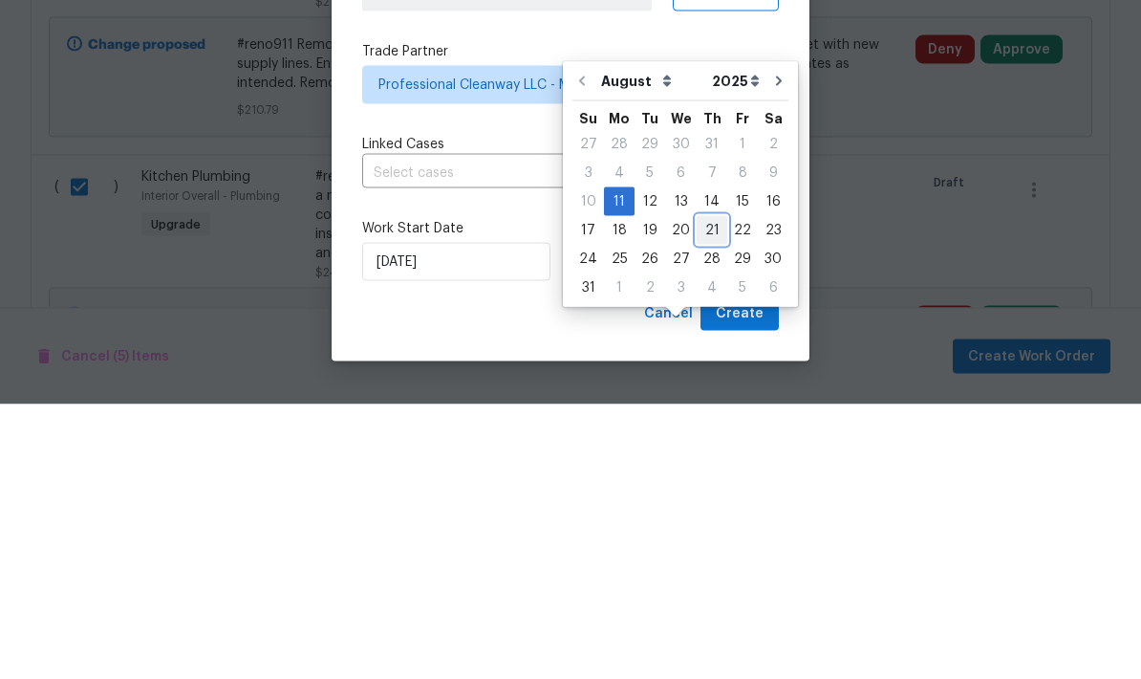
click at [703, 491] on div "21" at bounding box center [712, 504] width 31 height 27
type input "[DATE]"
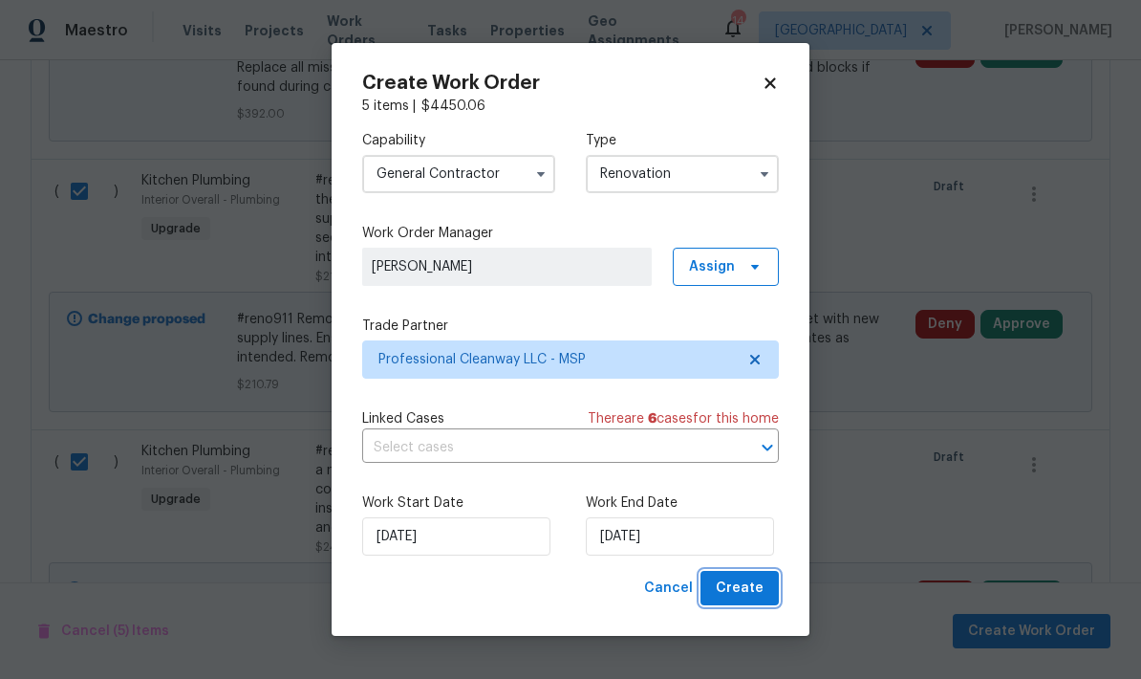
click at [737, 590] on span "Create" at bounding box center [740, 588] width 48 height 24
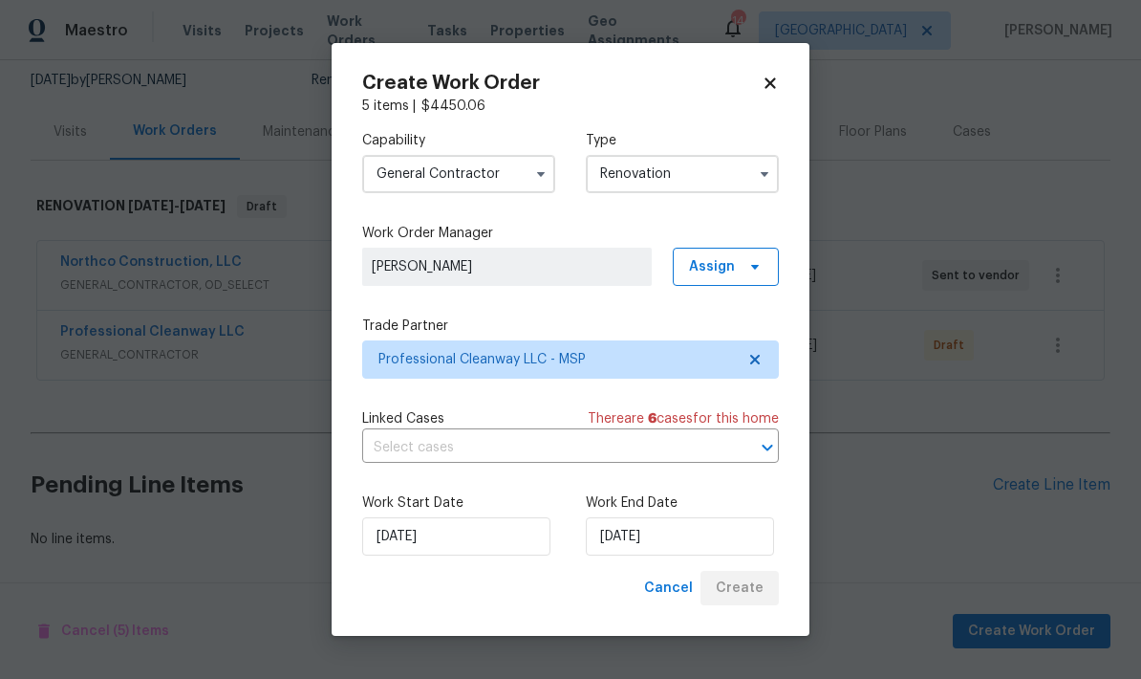
scroll to position [110, 0]
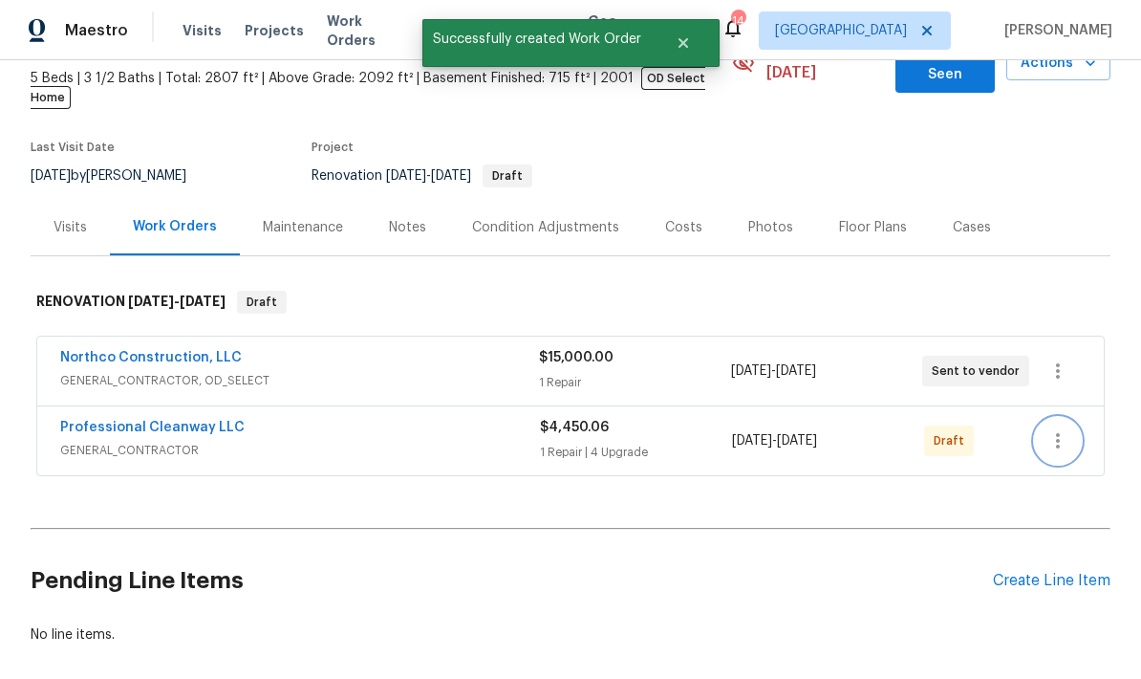
click at [1070, 429] on icon "button" at bounding box center [1058, 440] width 23 height 23
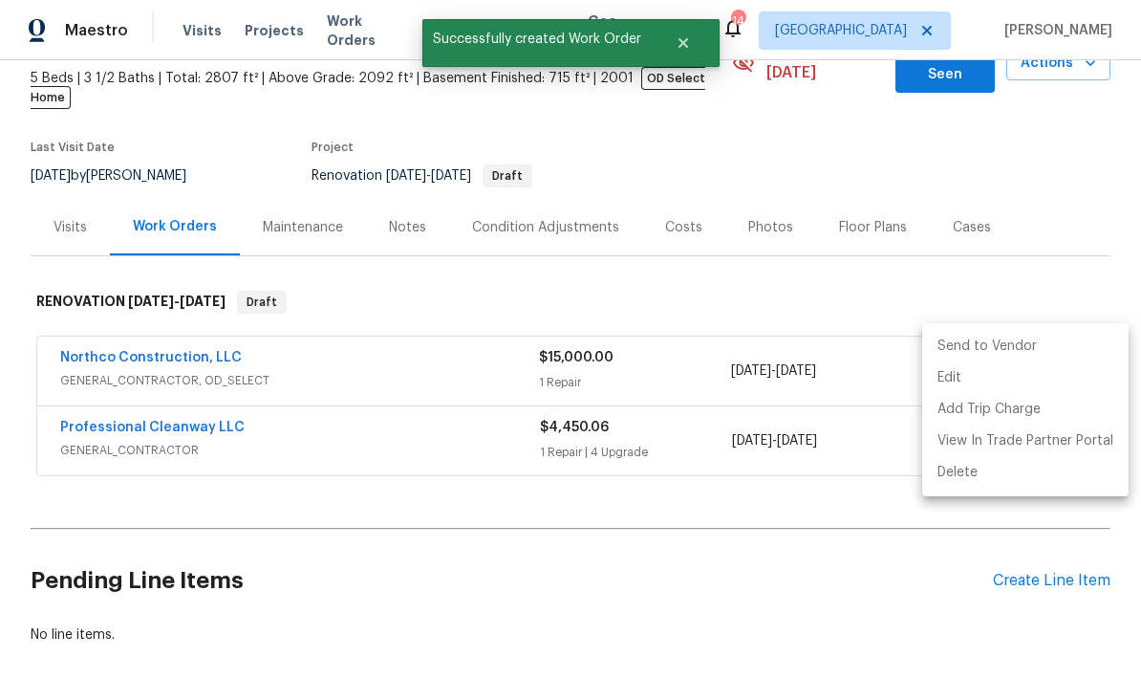
click at [941, 345] on li "Send to Vendor" at bounding box center [1025, 347] width 206 height 32
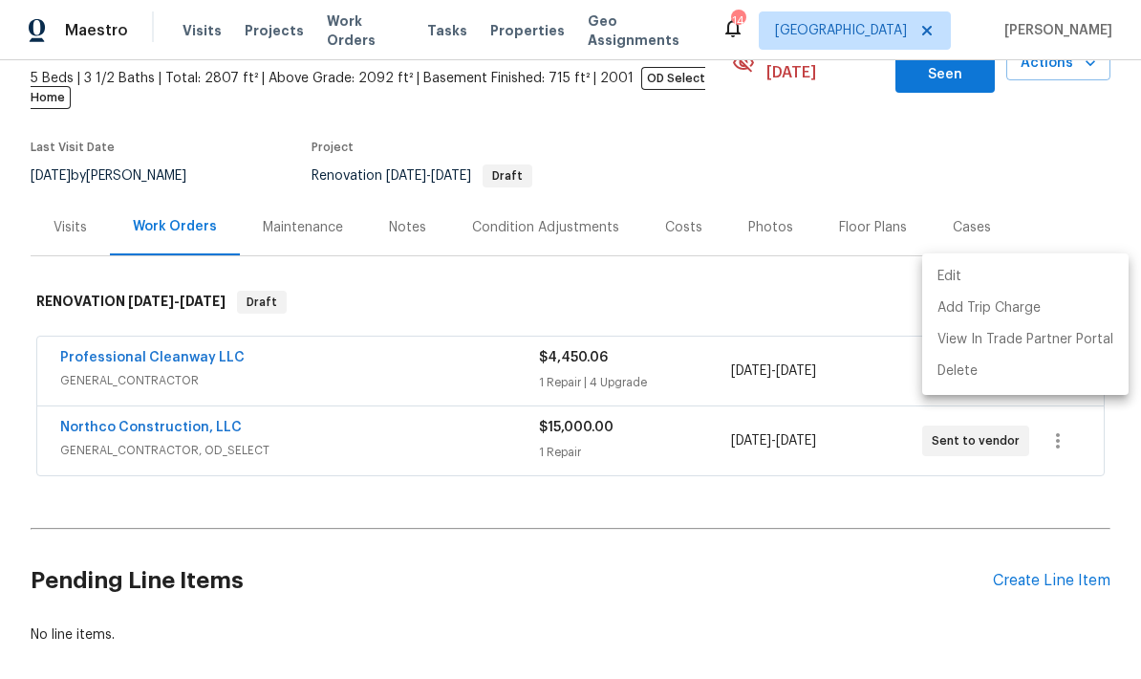
click at [297, 468] on div at bounding box center [570, 339] width 1141 height 679
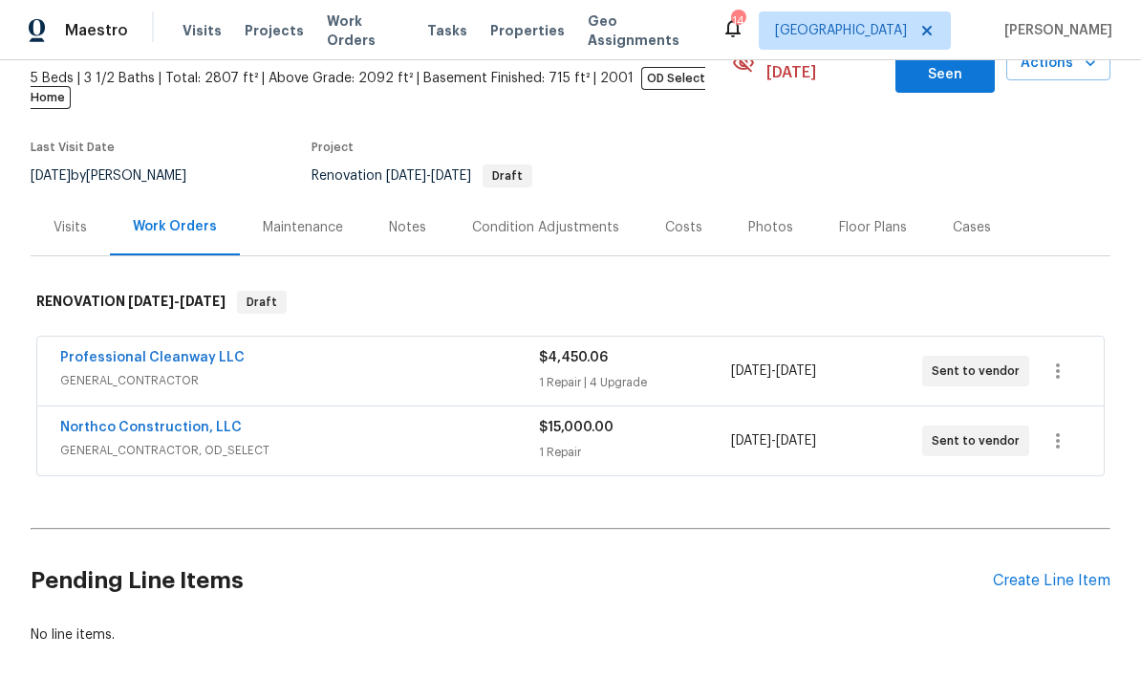
click at [102, 351] on link "Professional Cleanway LLC" at bounding box center [152, 357] width 184 height 13
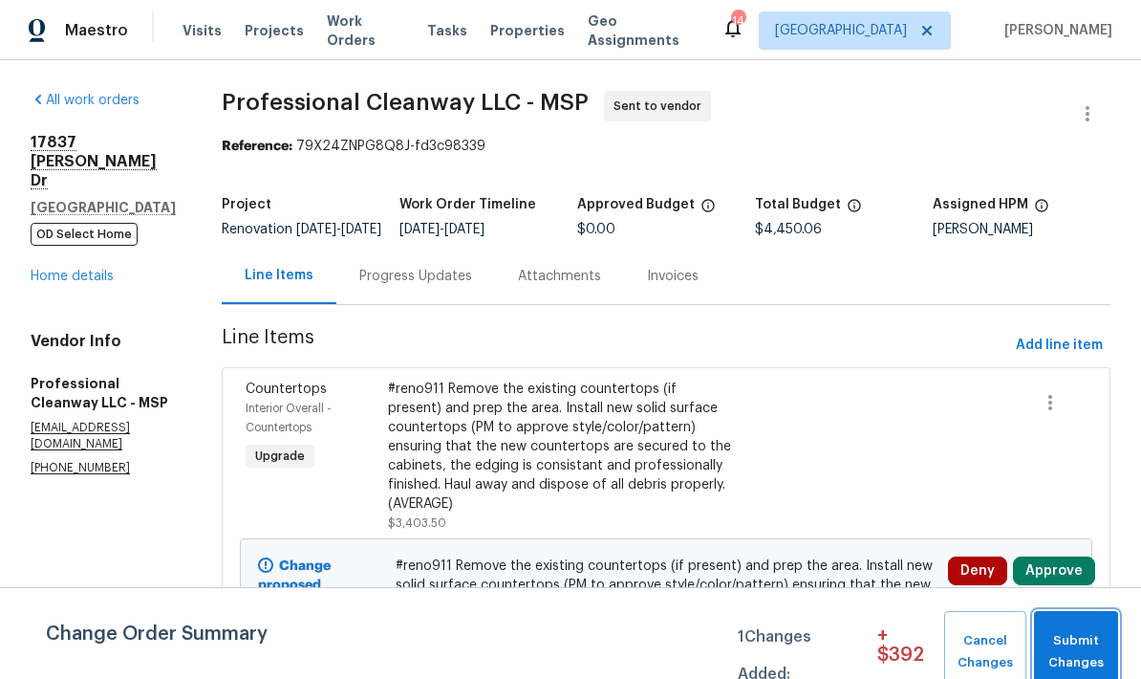
click at [1089, 645] on span "Submit Changes" at bounding box center [1076, 652] width 65 height 44
